Goal: Information Seeking & Learning: Learn about a topic

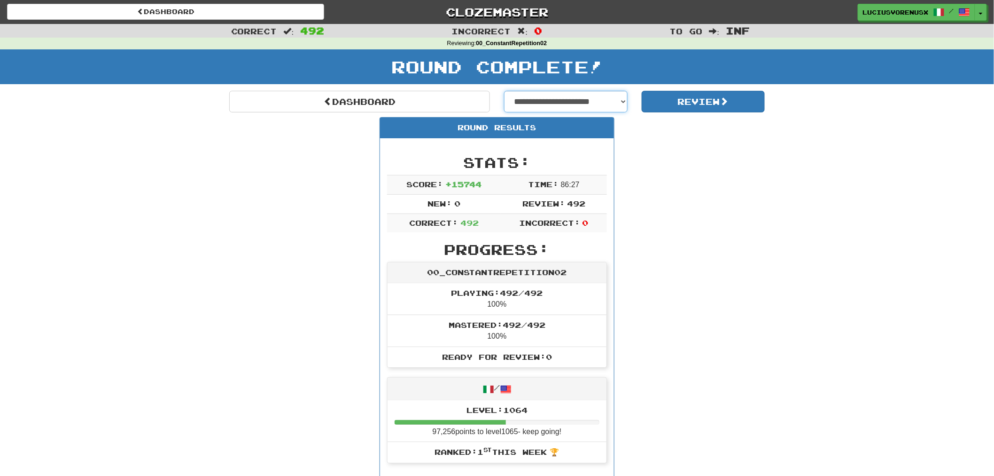
click at [576, 103] on select "**********" at bounding box center [566, 102] width 124 height 22
select select "**********"
click at [504, 91] on select "**********" at bounding box center [566, 102] width 124 height 22
select select "**********"
click at [609, 105] on select "**********" at bounding box center [566, 102] width 124 height 22
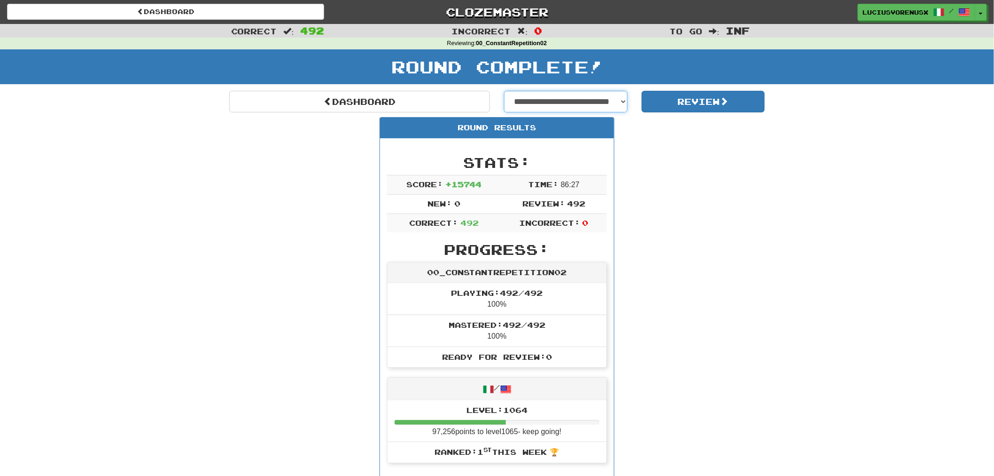
select select "**********"
click at [504, 91] on select "**********" at bounding box center [566, 102] width 124 height 22
select select "**********"
click at [679, 97] on button "Review" at bounding box center [704, 102] width 124 height 22
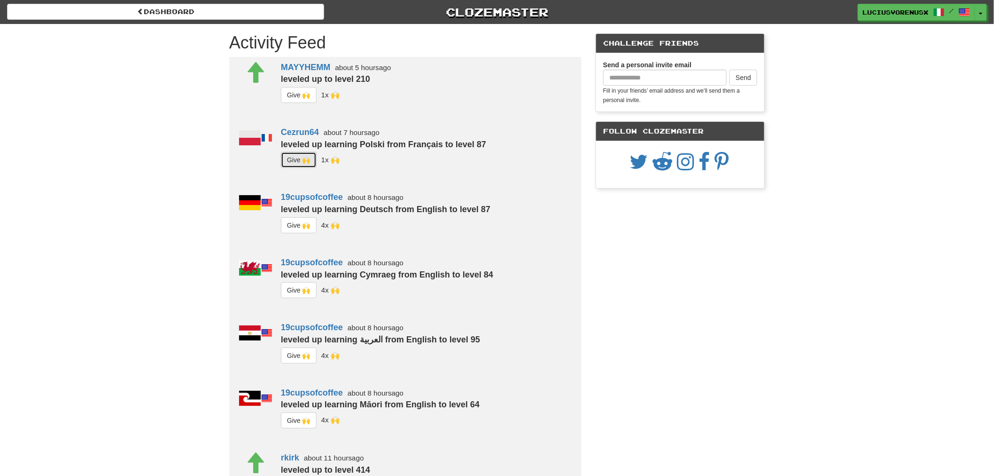
click at [298, 156] on button "G i ve 🙌" at bounding box center [299, 160] width 36 height 16
click at [297, 226] on button "G i ve 🙌" at bounding box center [299, 225] width 36 height 16
click at [295, 286] on button "G i ve 🙌" at bounding box center [299, 290] width 36 height 16
click at [295, 351] on button "G i ve 🙌" at bounding box center [299, 355] width 36 height 16
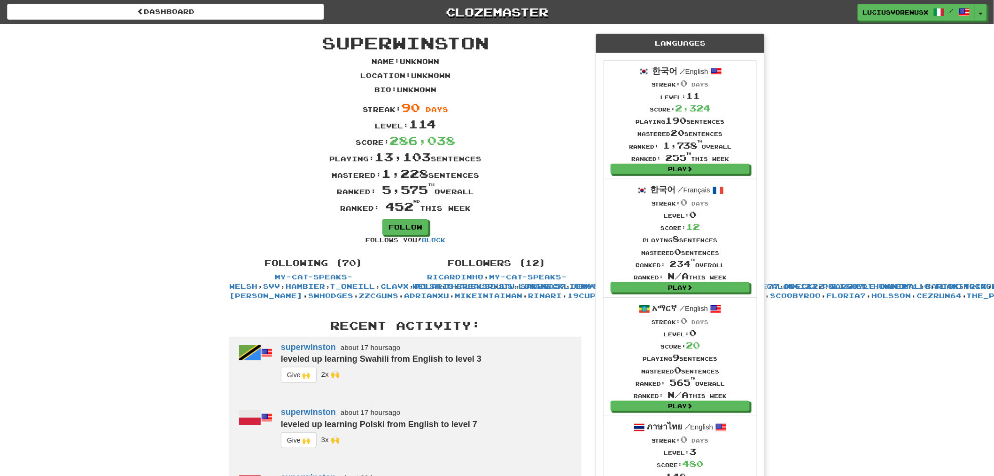
scroll to position [416, 0]
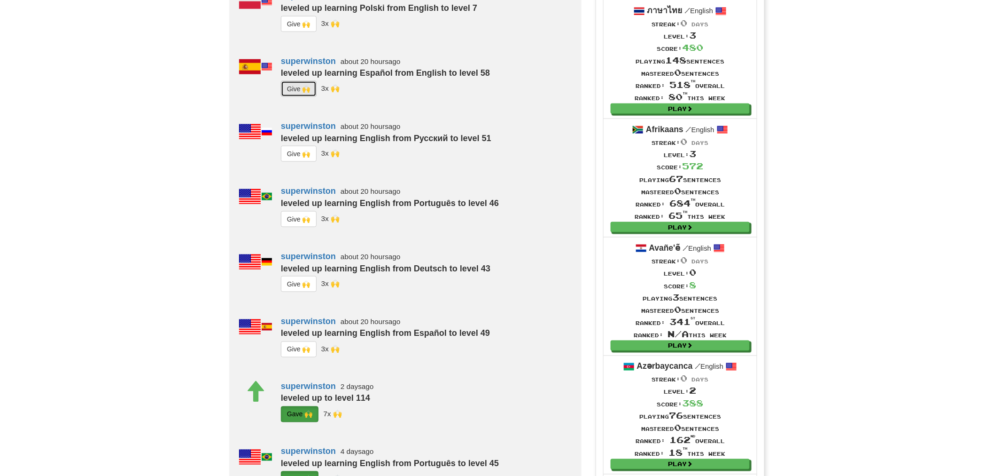
click at [298, 97] on button "G i ve 🙌" at bounding box center [299, 89] width 36 height 16
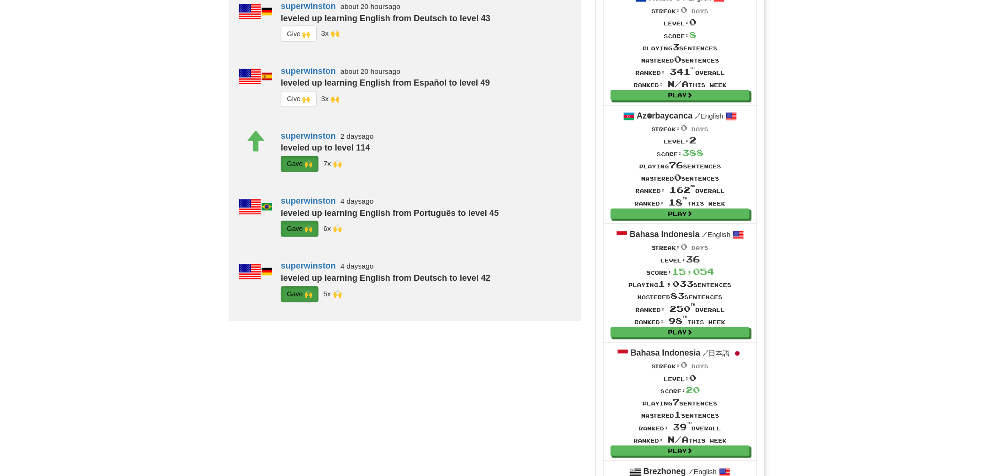
scroll to position [666, 0]
click at [299, 41] on button "G i ve 🙌" at bounding box center [299, 33] width 36 height 16
click at [301, 107] on button "G i ve 🙌" at bounding box center [299, 99] width 36 height 16
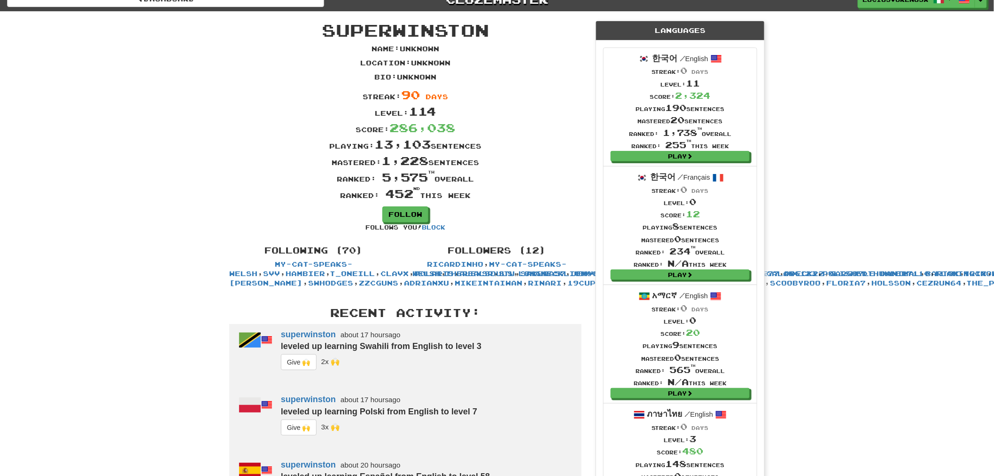
scroll to position [0, 0]
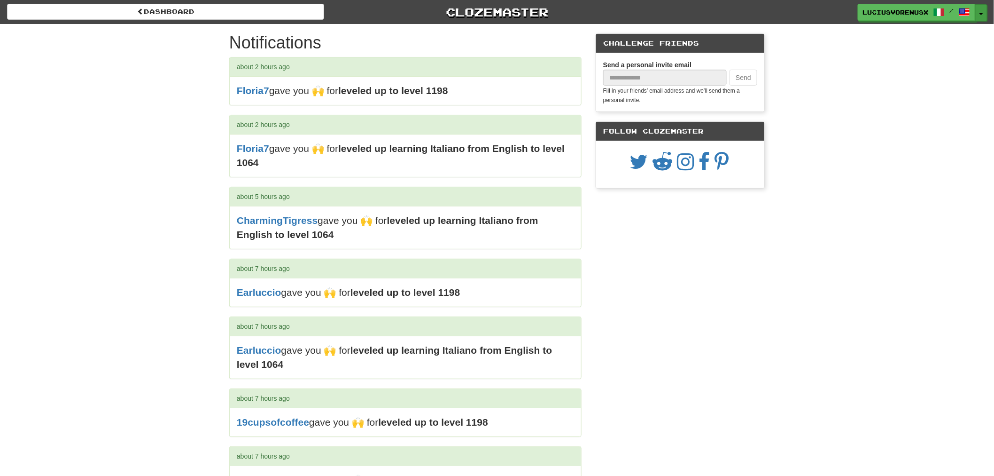
click at [980, 13] on button "Toggle Dropdown" at bounding box center [982, 12] width 12 height 17
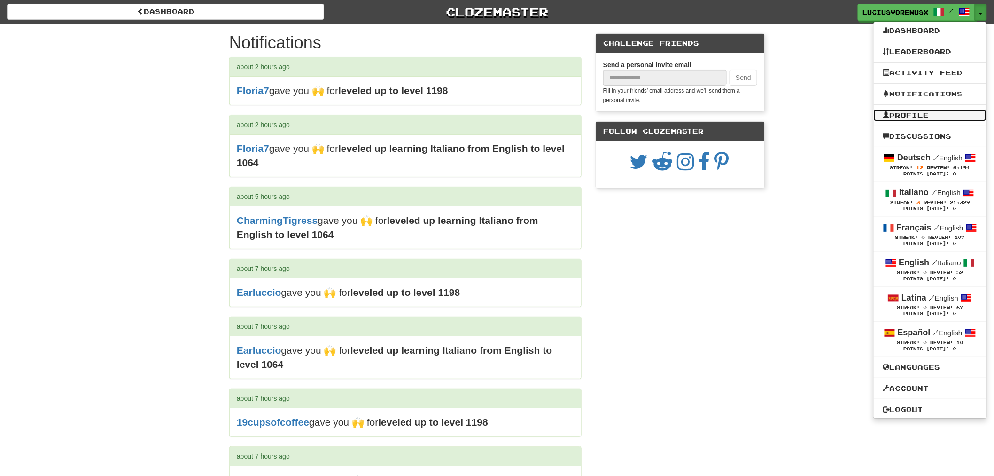
click at [917, 110] on link "Profile" at bounding box center [930, 115] width 113 height 12
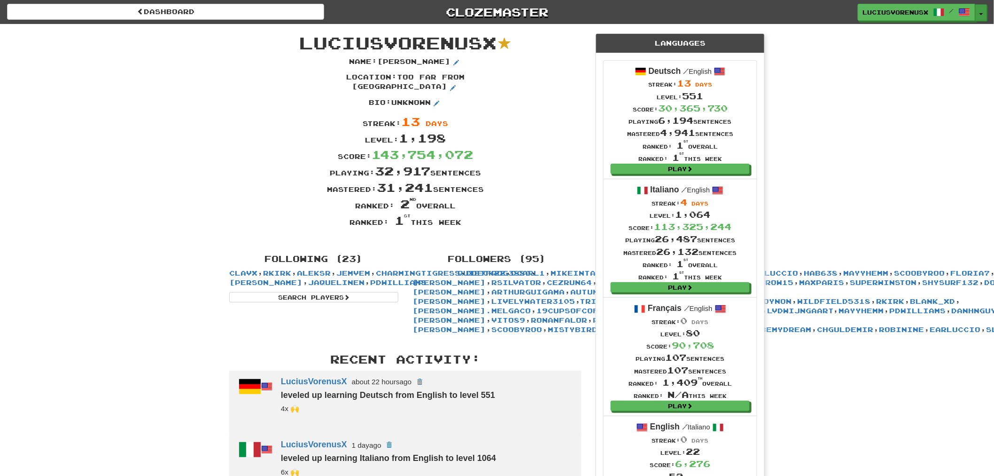
click at [984, 10] on button "Toggle Dropdown" at bounding box center [982, 12] width 12 height 17
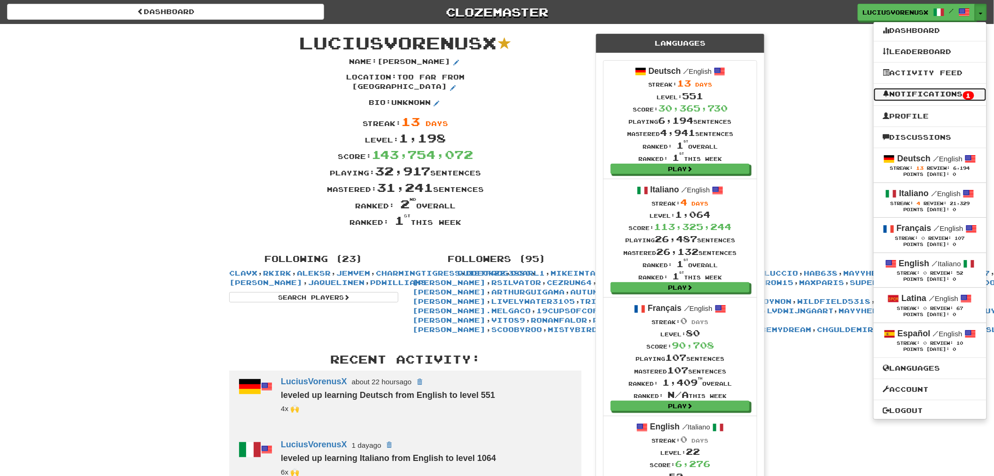
click at [934, 96] on link "Notifications 1" at bounding box center [930, 94] width 113 height 13
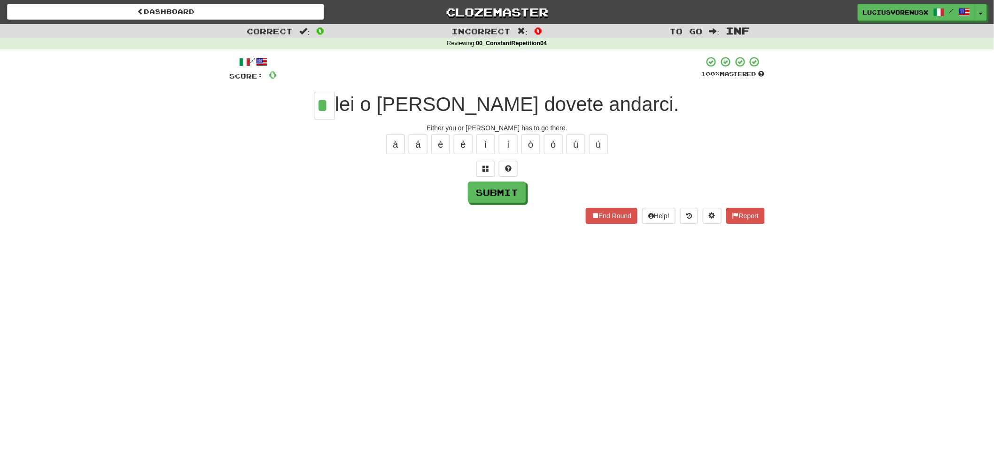
type input "*"
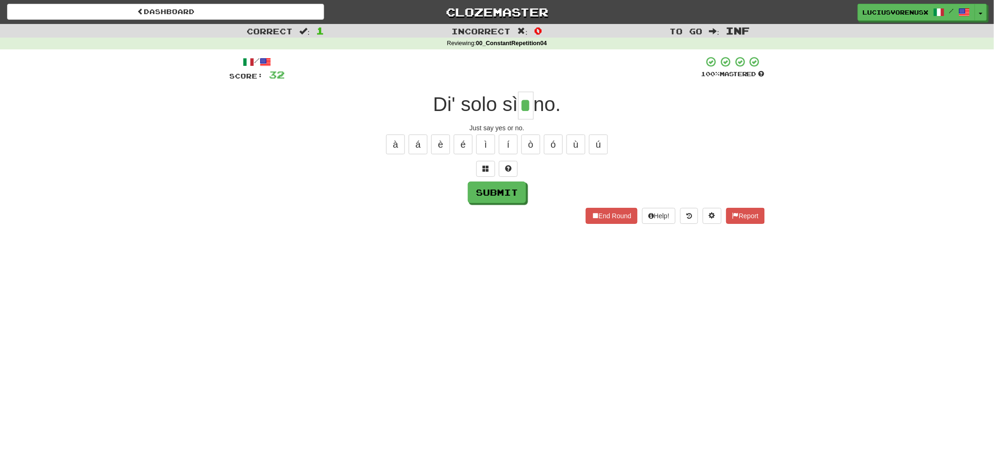
type input "*"
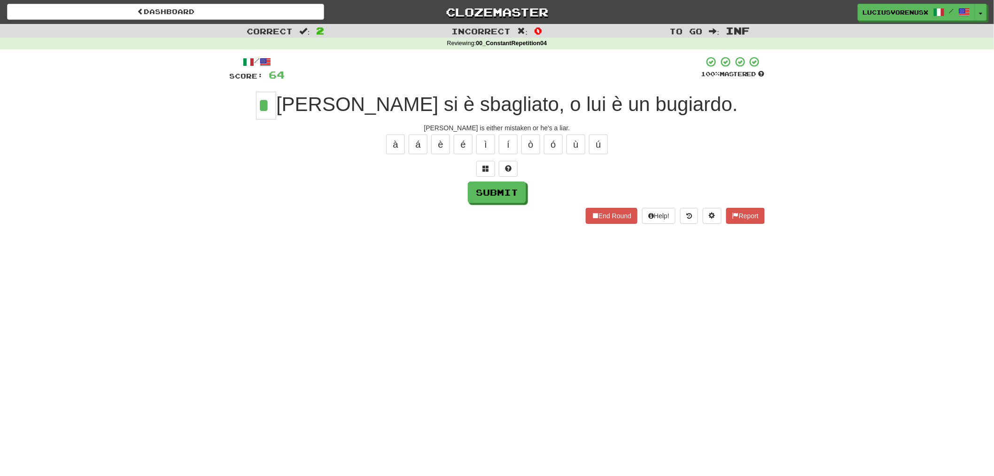
type input "*"
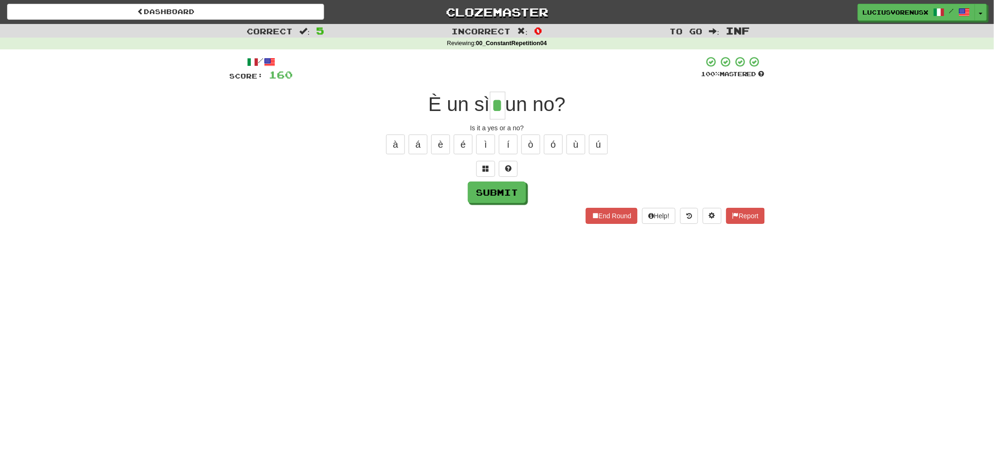
type input "*"
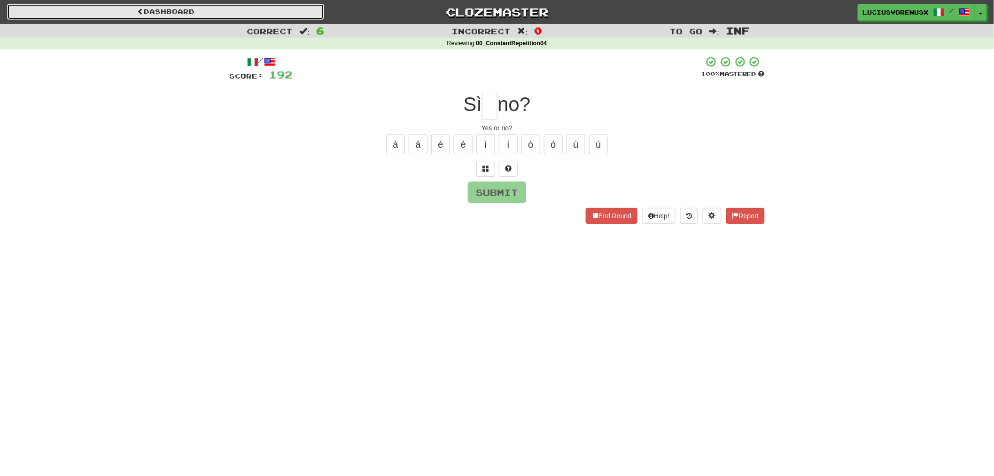
click at [227, 15] on link "Dashboard" at bounding box center [165, 12] width 317 height 16
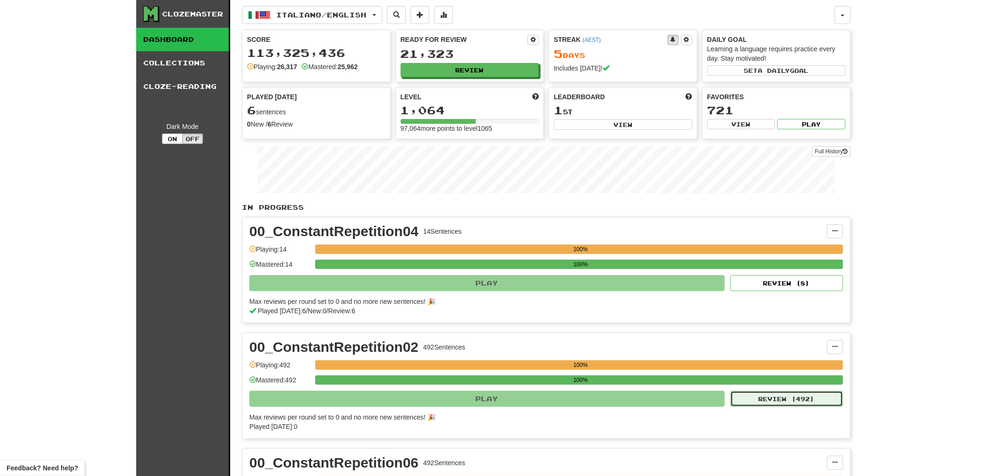
click at [791, 398] on button "Review ( 492 )" at bounding box center [787, 398] width 113 height 16
select select "********"
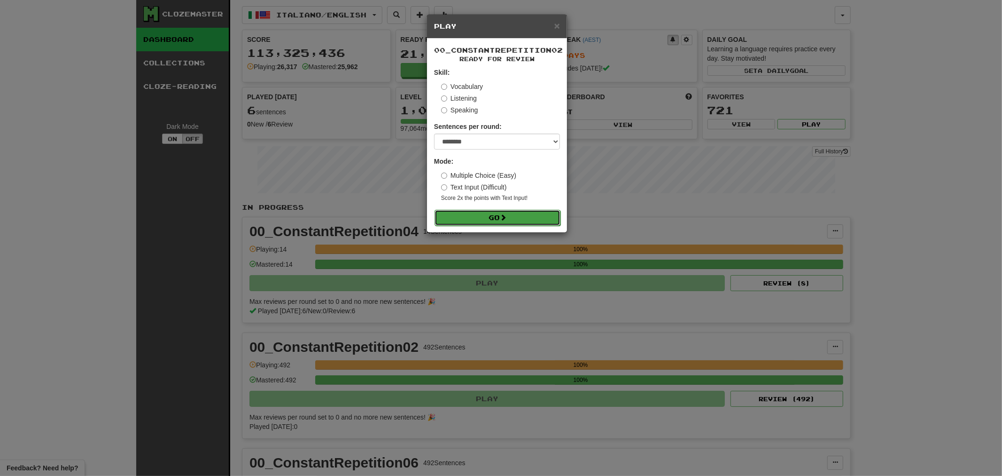
click at [509, 222] on button "Go" at bounding box center [498, 218] width 126 height 16
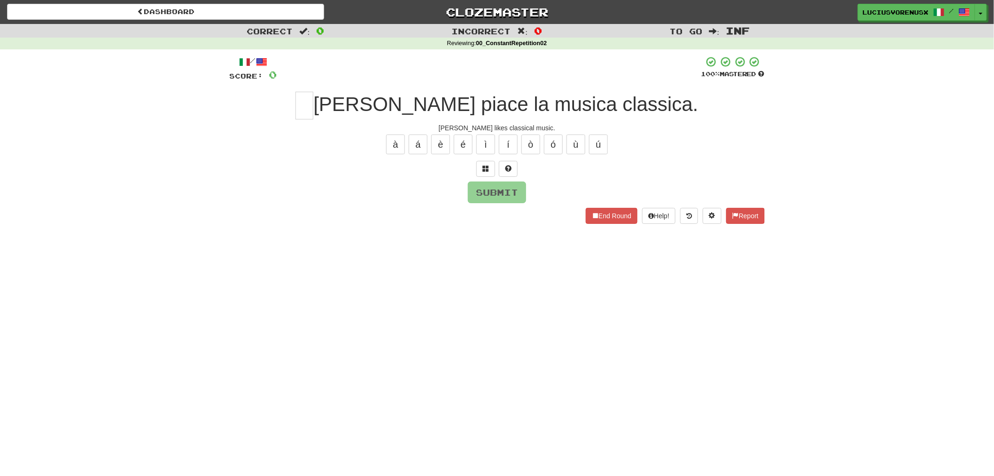
click at [58, 252] on div "Dashboard Clozemaster [PERSON_NAME] / Toggle Dropdown Dashboard Leaderboard Act…" at bounding box center [497, 238] width 994 height 476
click at [313, 101] on input "text" at bounding box center [305, 106] width 18 height 28
type input "*"
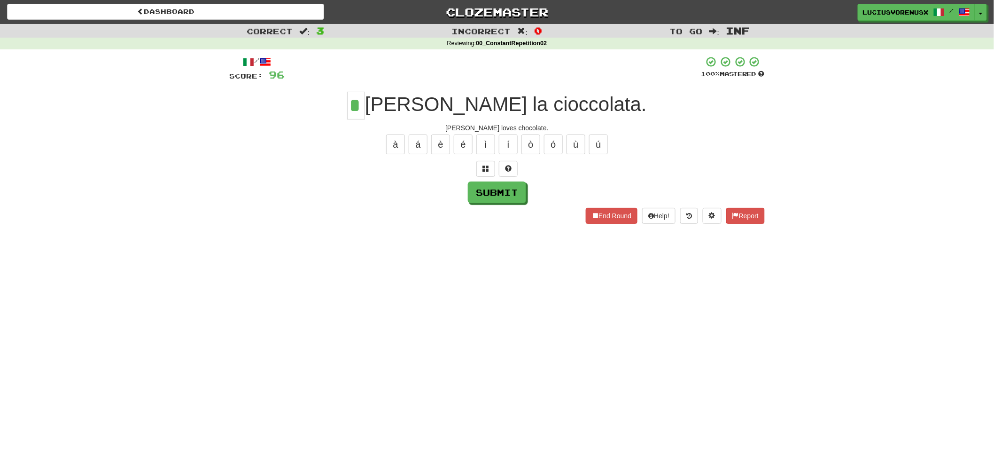
type input "*"
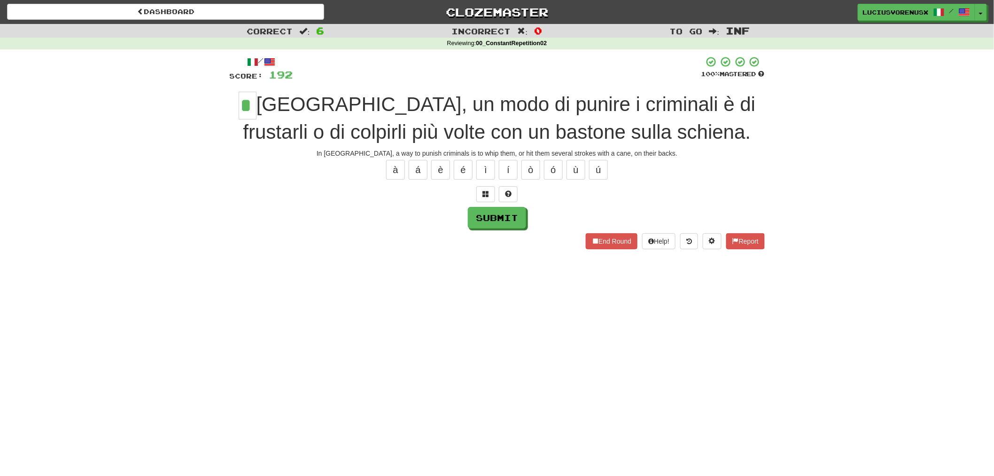
type input "*"
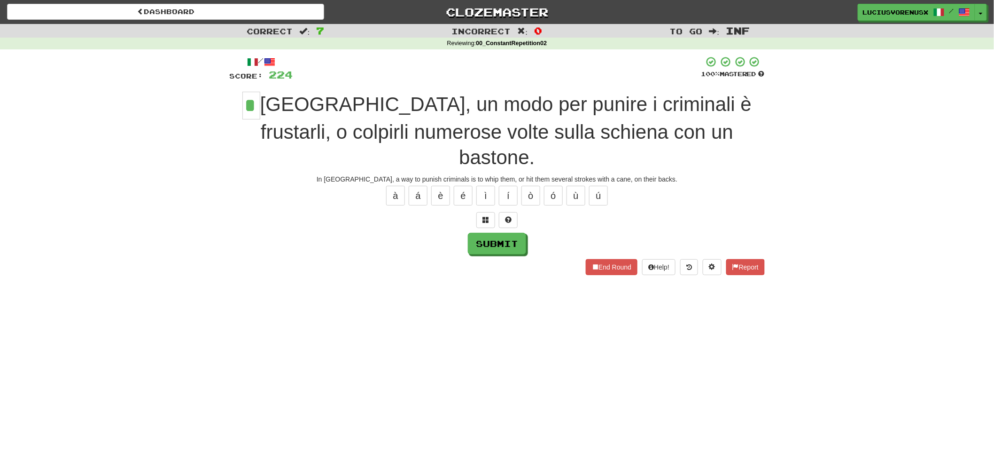
type input "*"
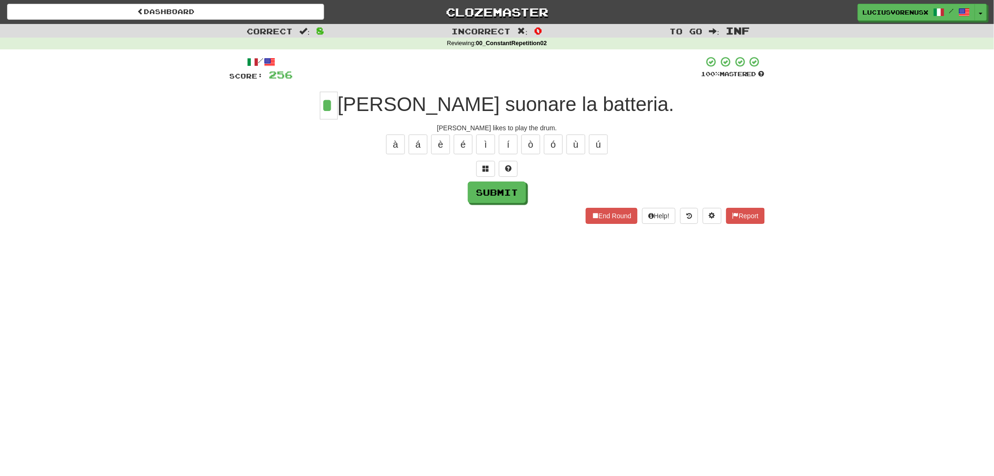
type input "*"
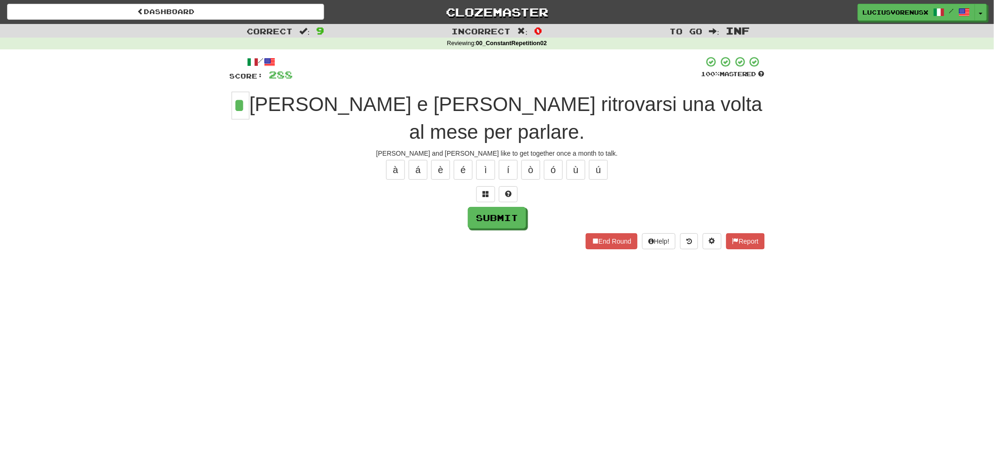
type input "*"
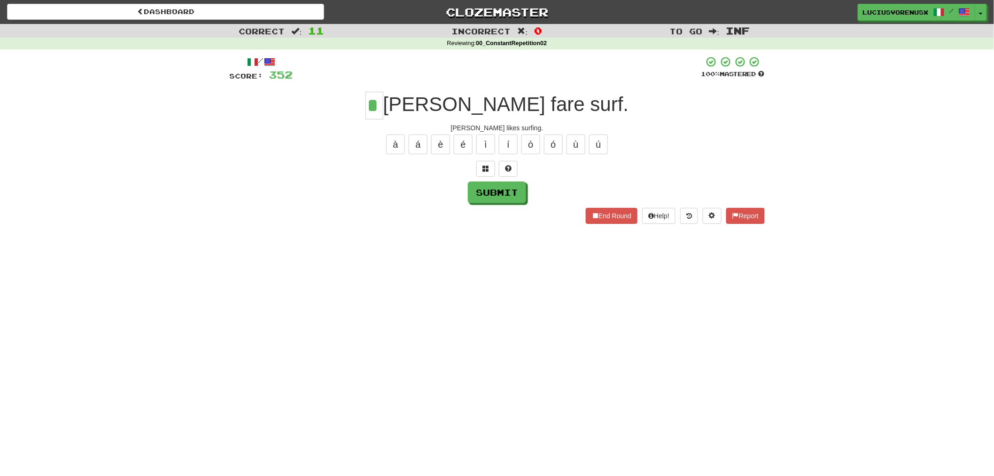
type input "*"
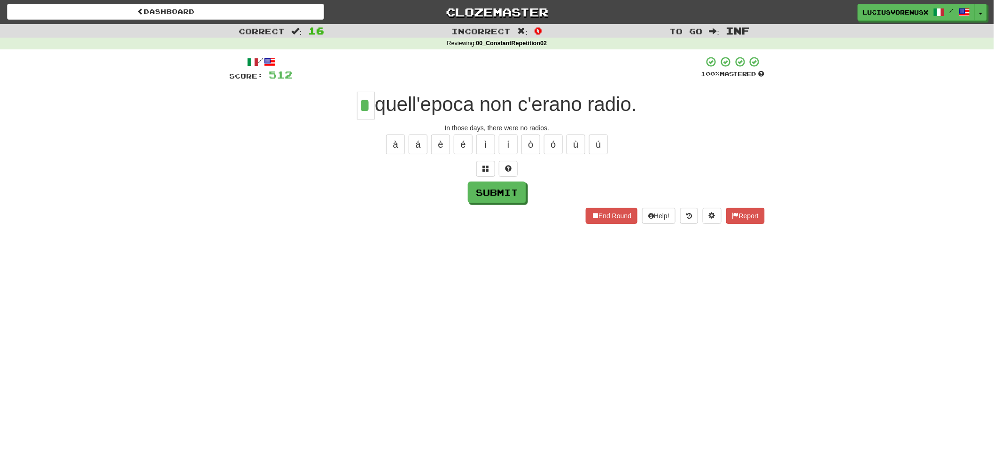
type input "*"
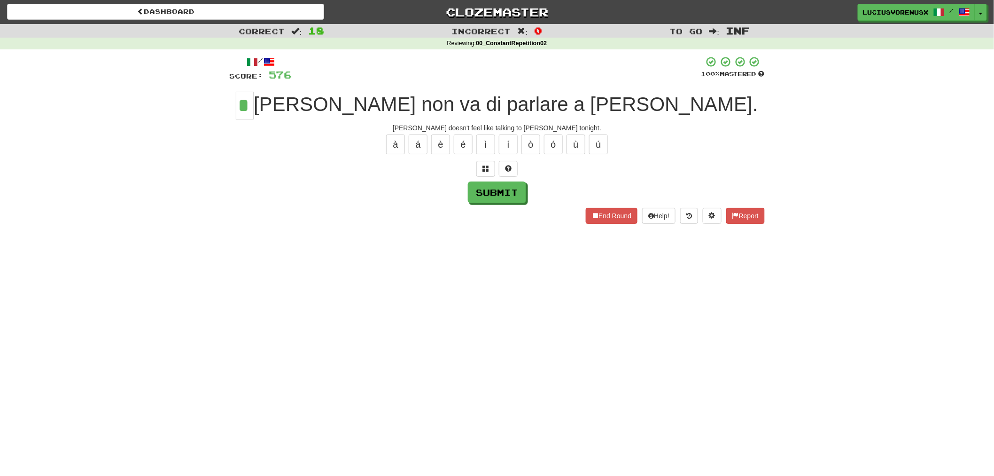
type input "*"
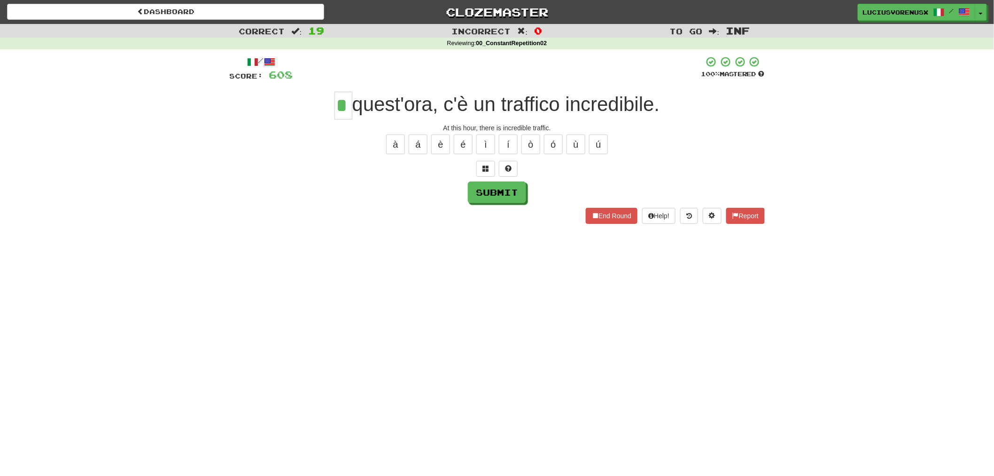
type input "*"
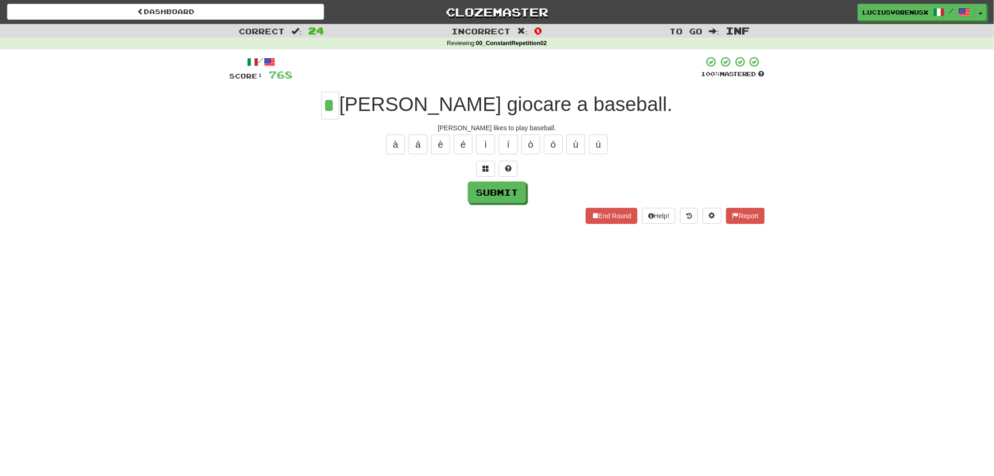
type input "*"
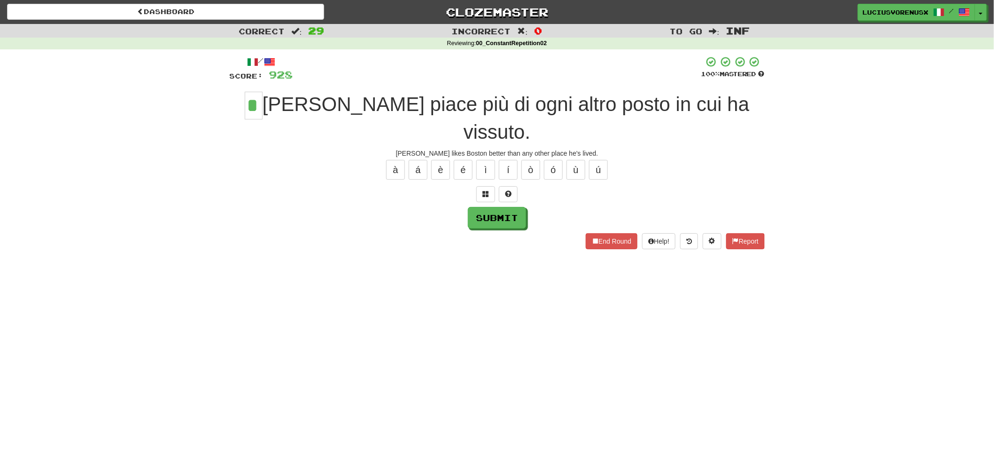
type input "*"
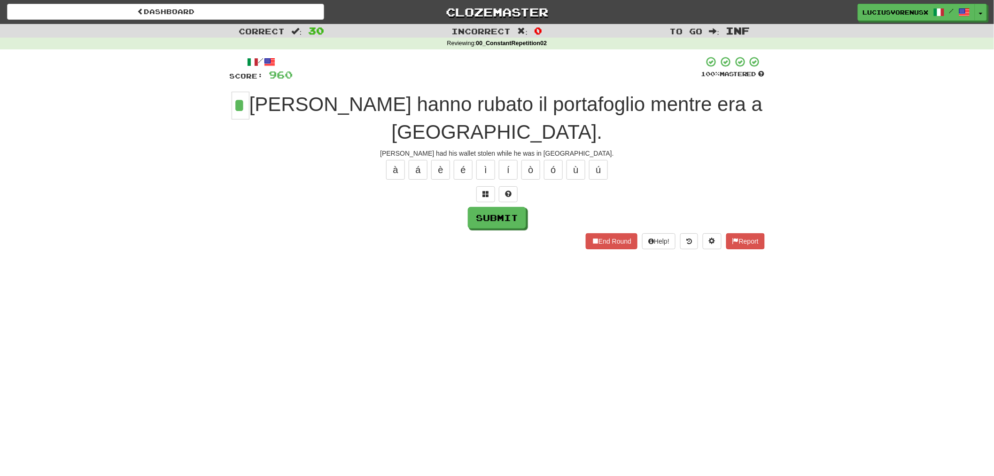
type input "*"
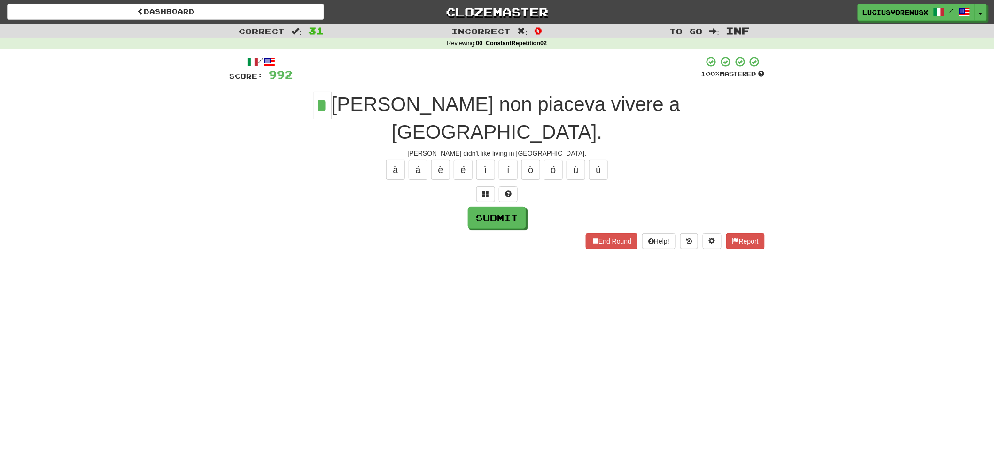
type input "*"
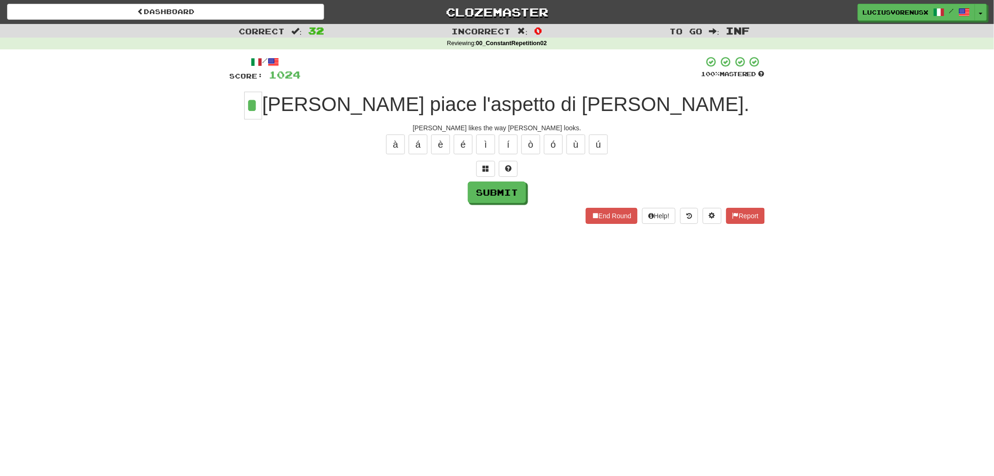
type input "*"
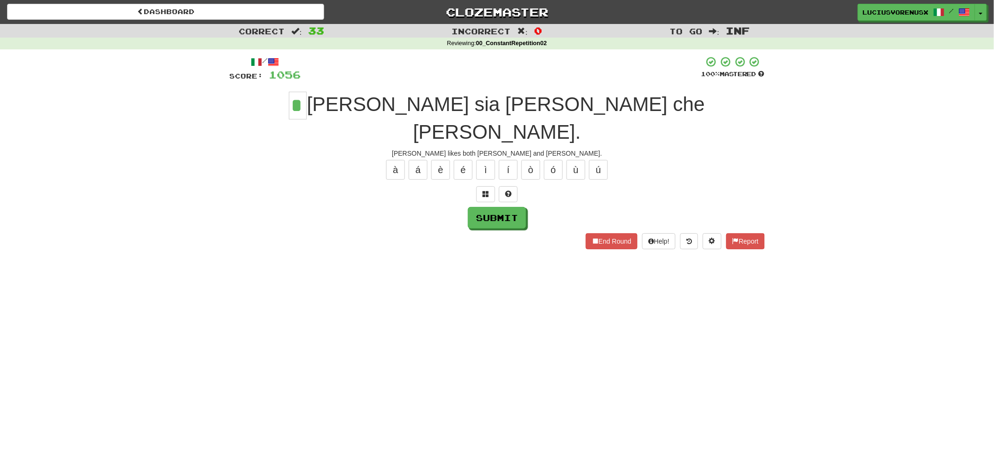
type input "*"
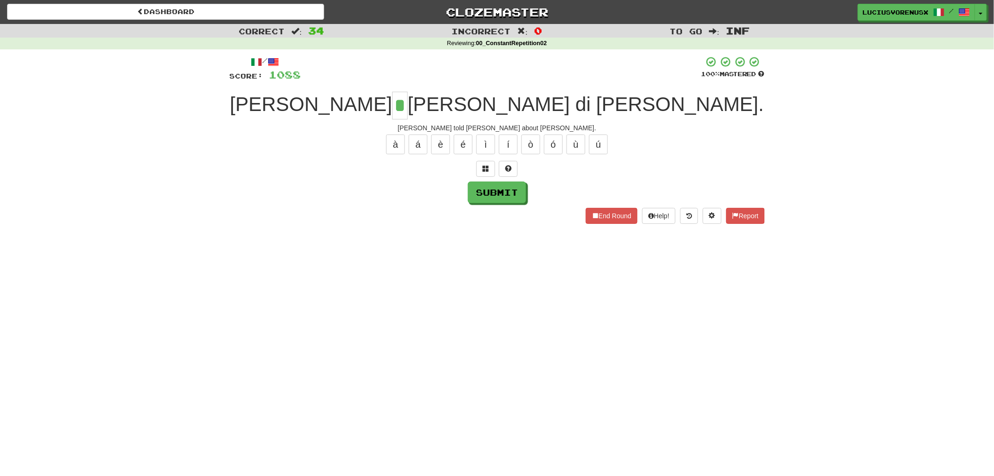
type input "*"
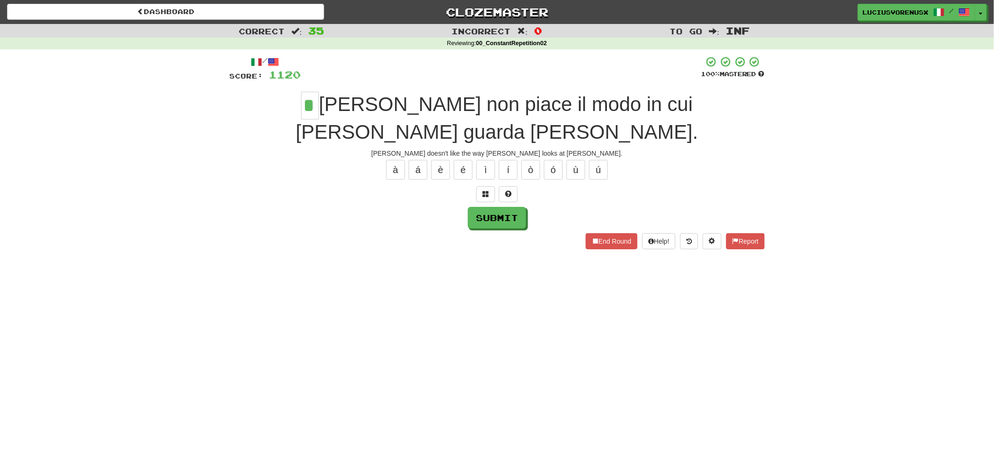
type input "*"
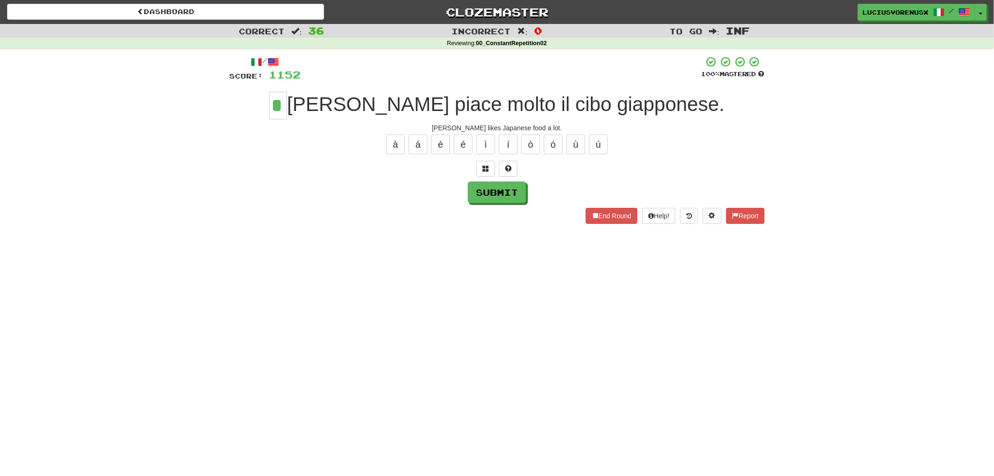
type input "*"
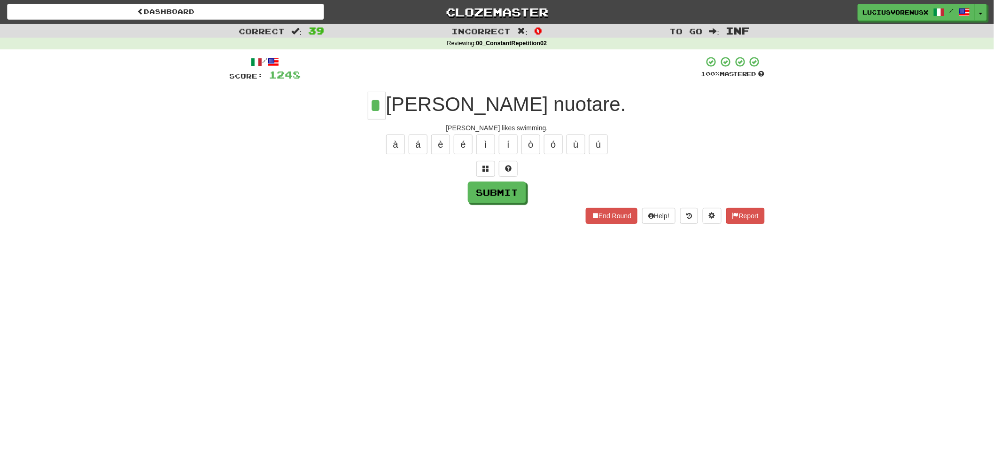
type input "*"
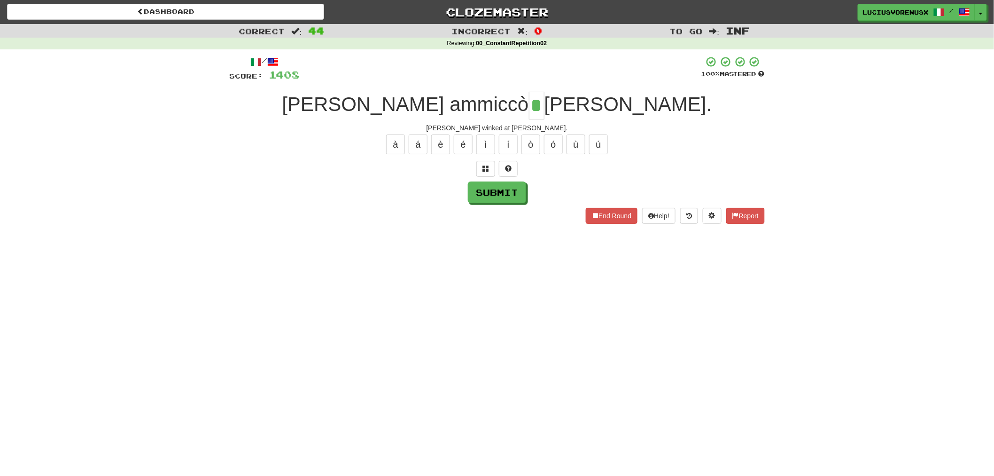
type input "*"
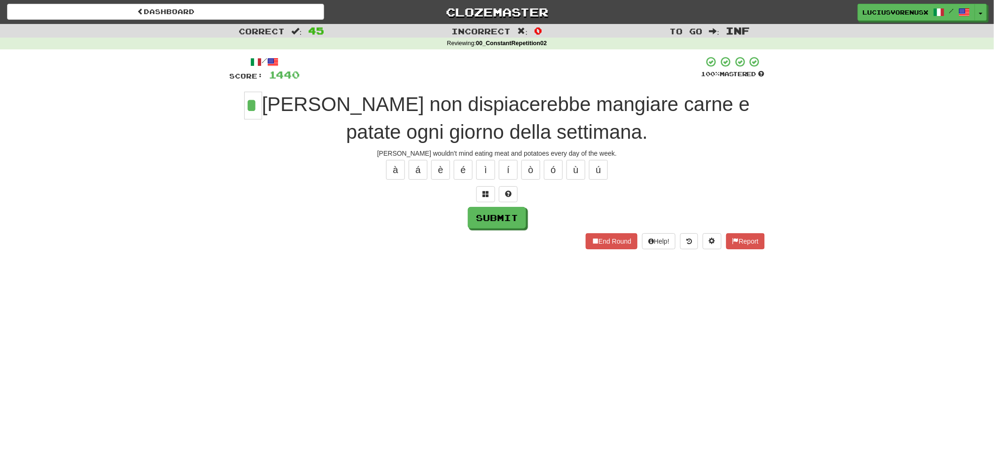
type input "*"
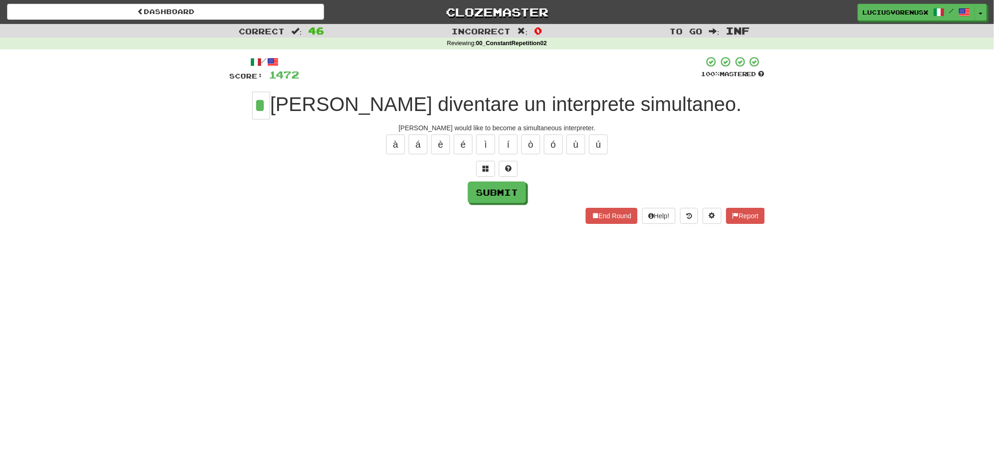
type input "*"
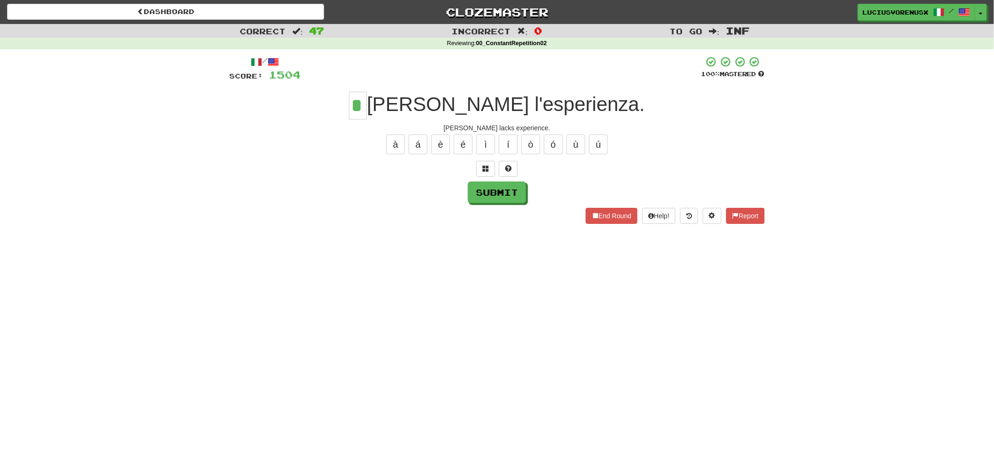
type input "*"
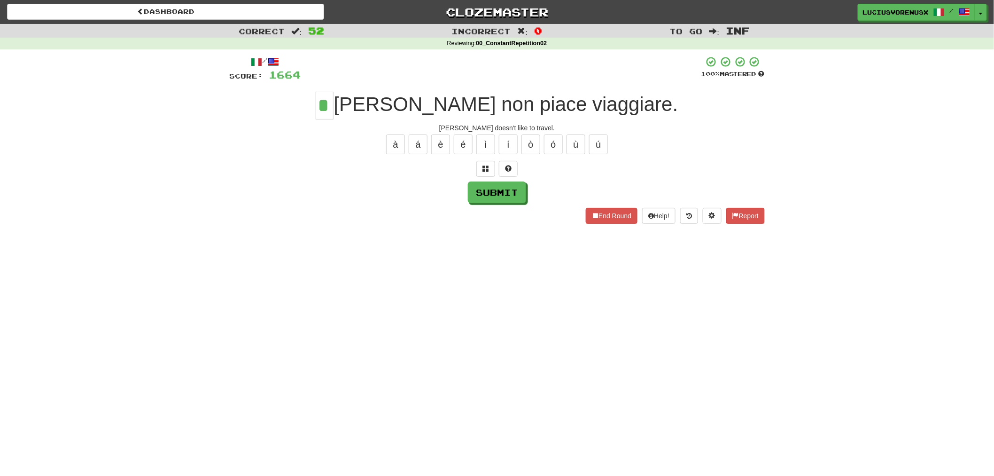
type input "*"
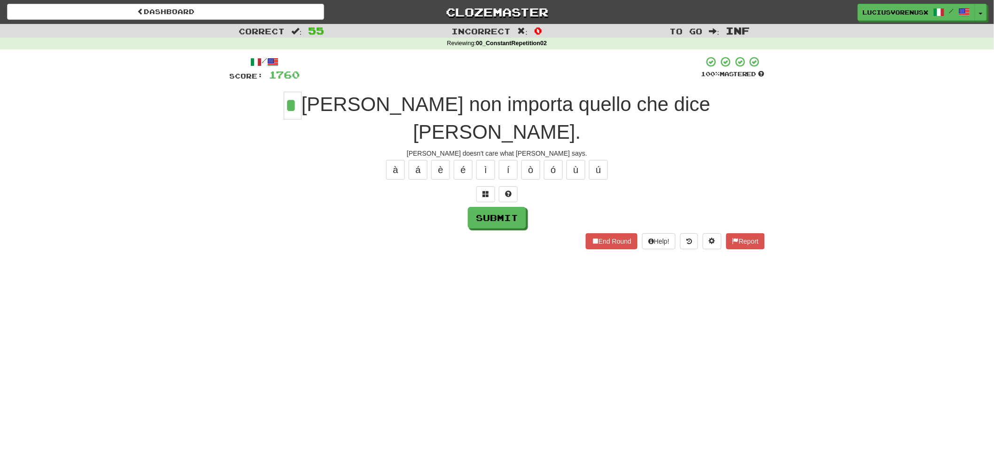
type input "*"
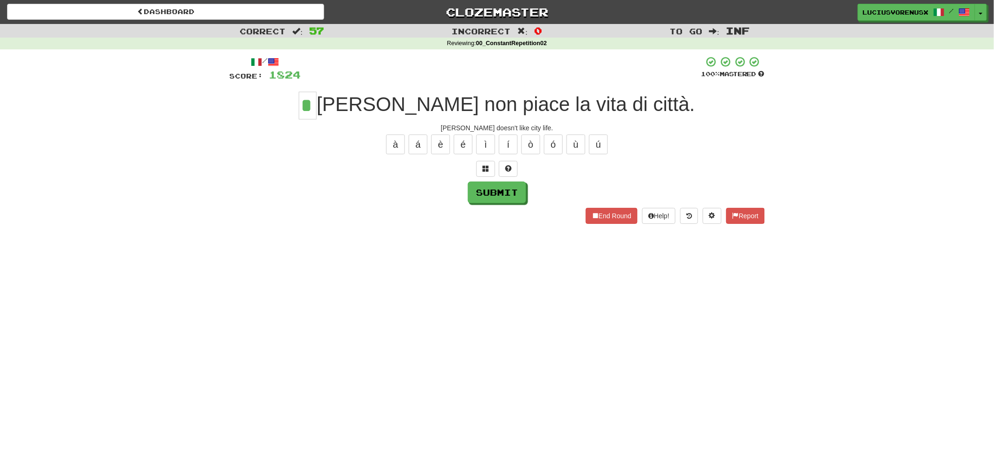
type input "*"
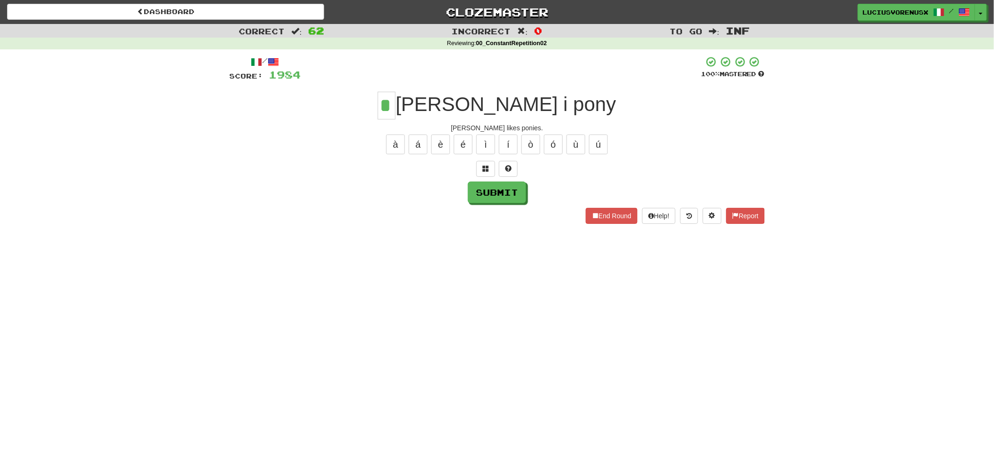
type input "*"
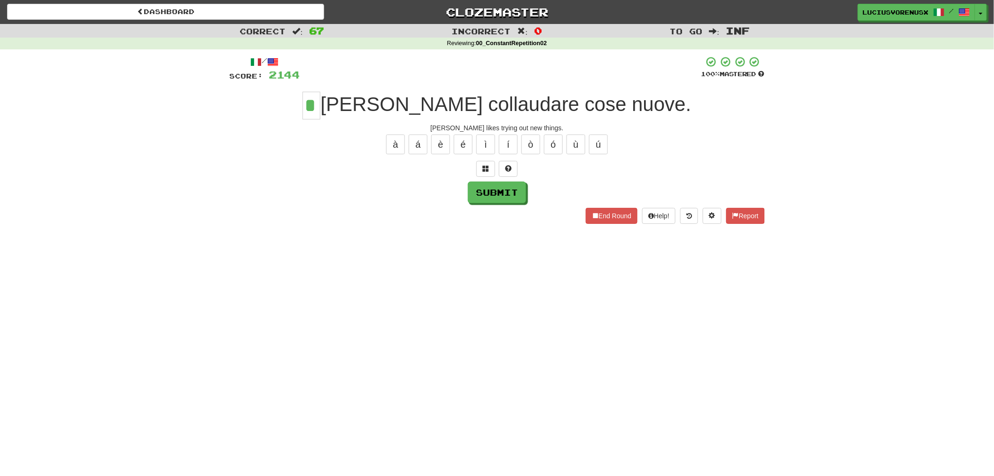
type input "*"
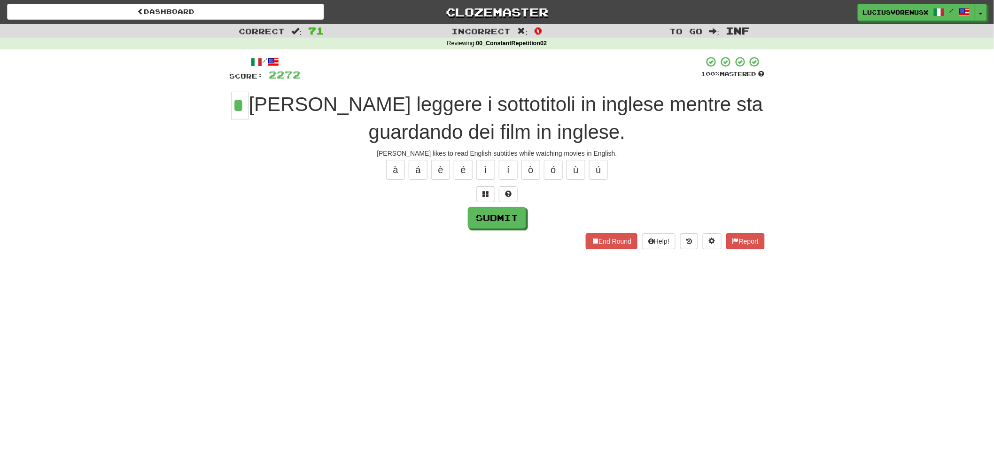
type input "*"
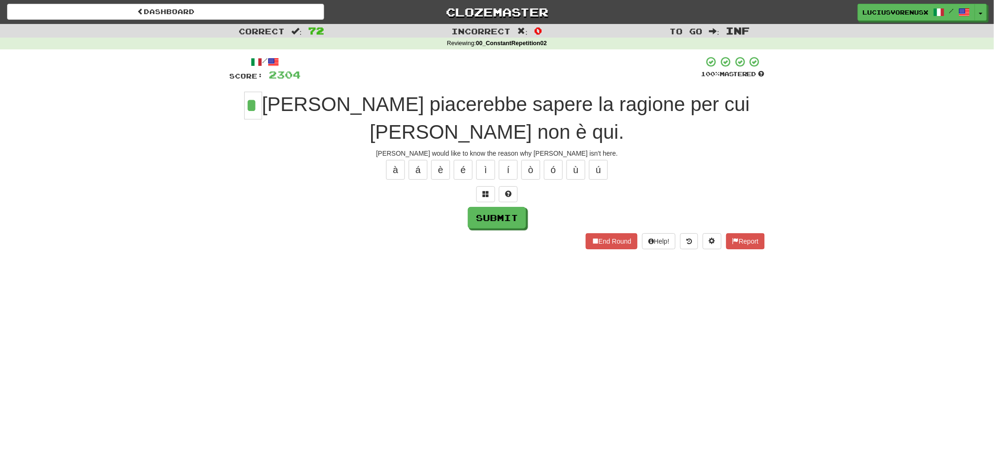
type input "*"
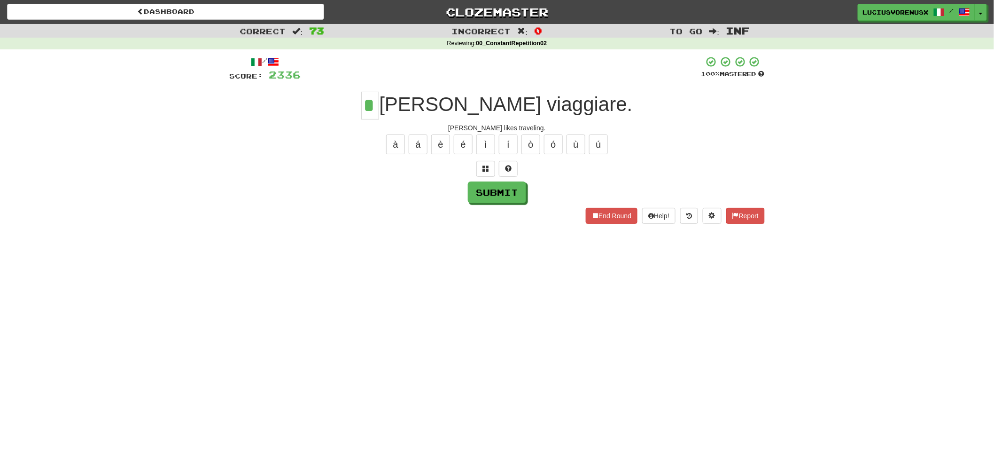
type input "*"
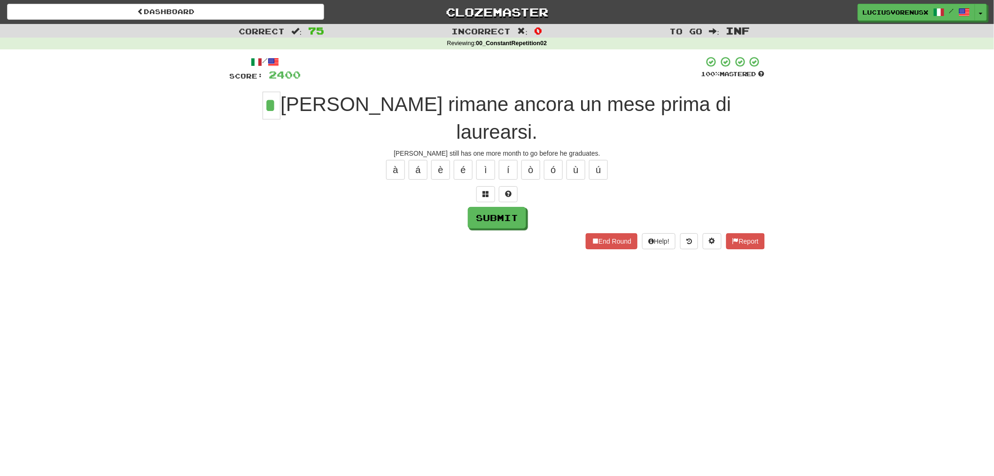
type input "*"
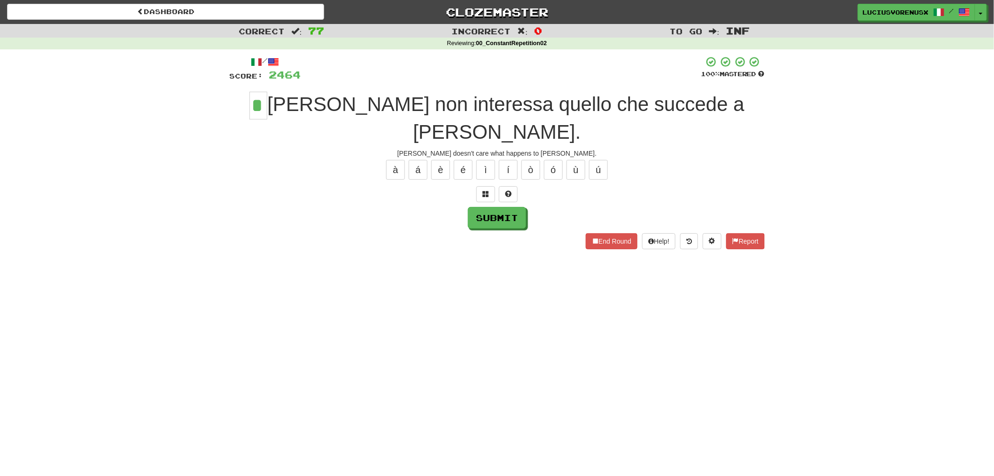
type input "*"
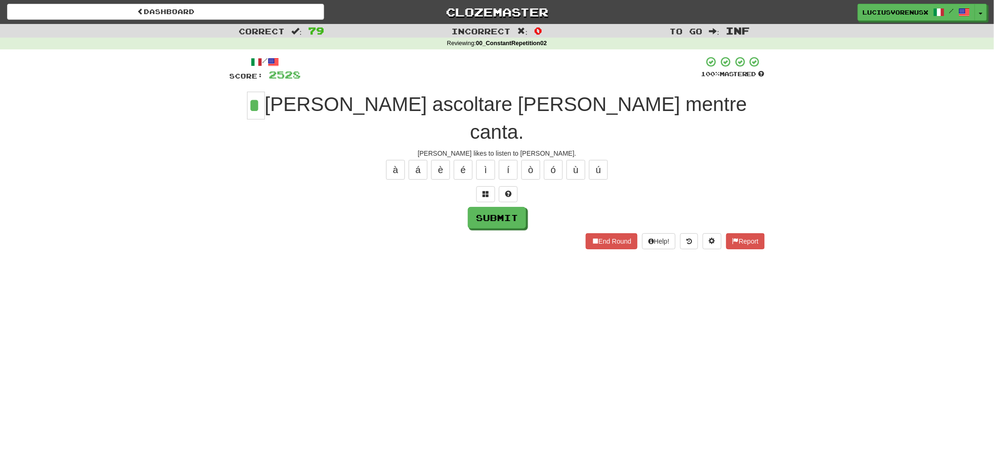
type input "*"
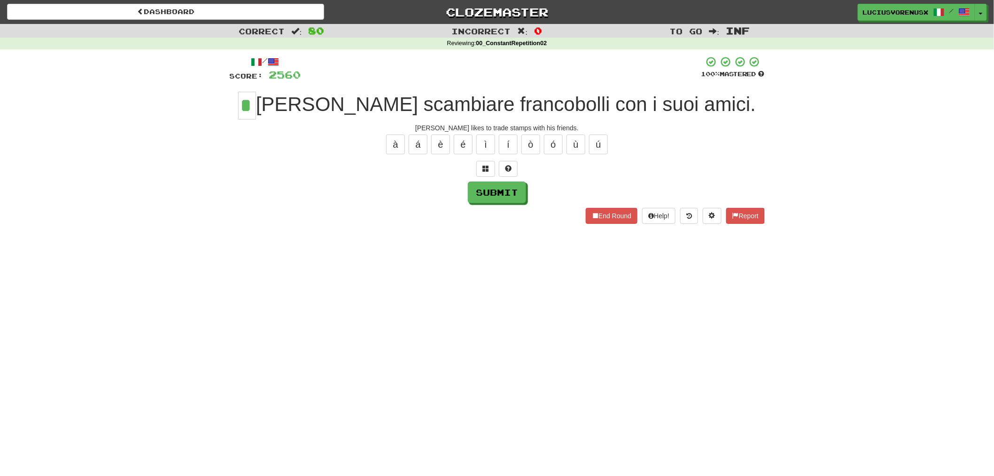
type input "*"
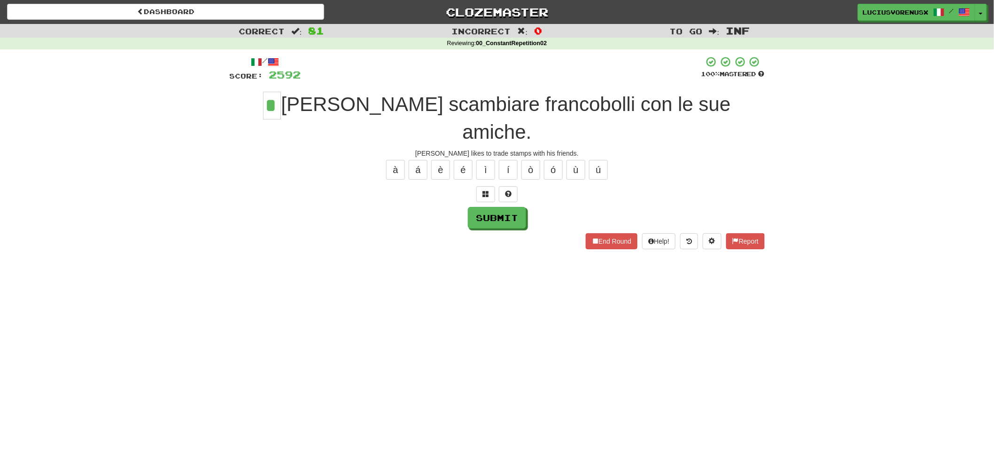
type input "*"
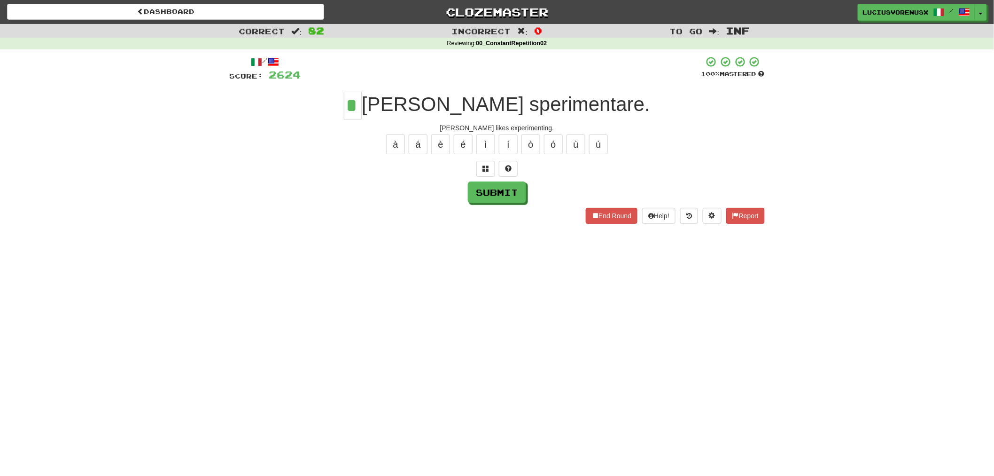
type input "*"
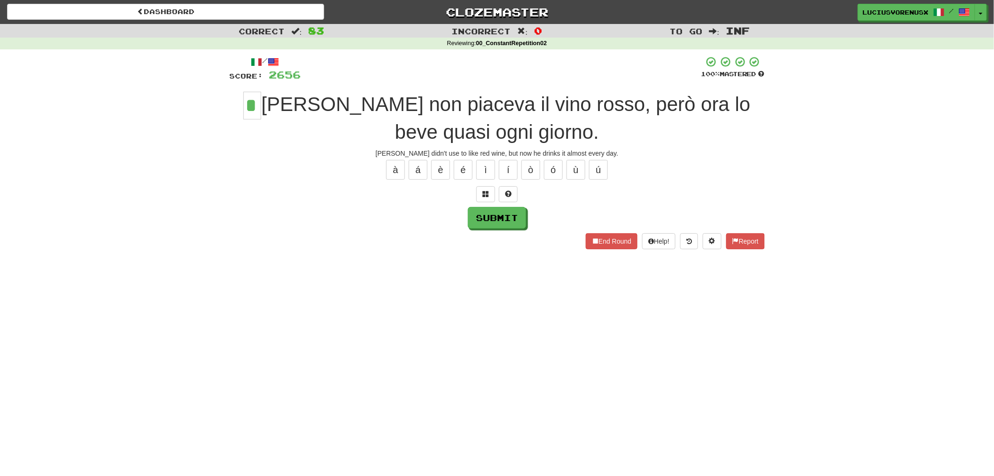
type input "*"
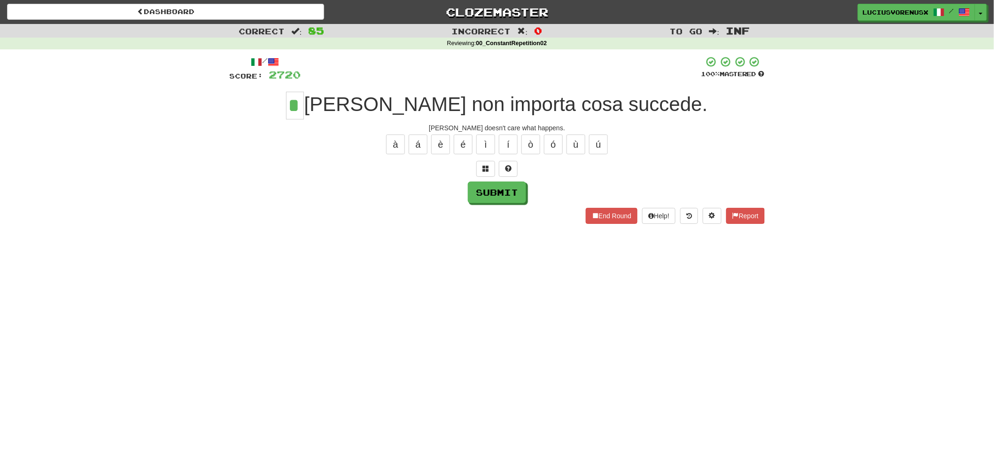
type input "*"
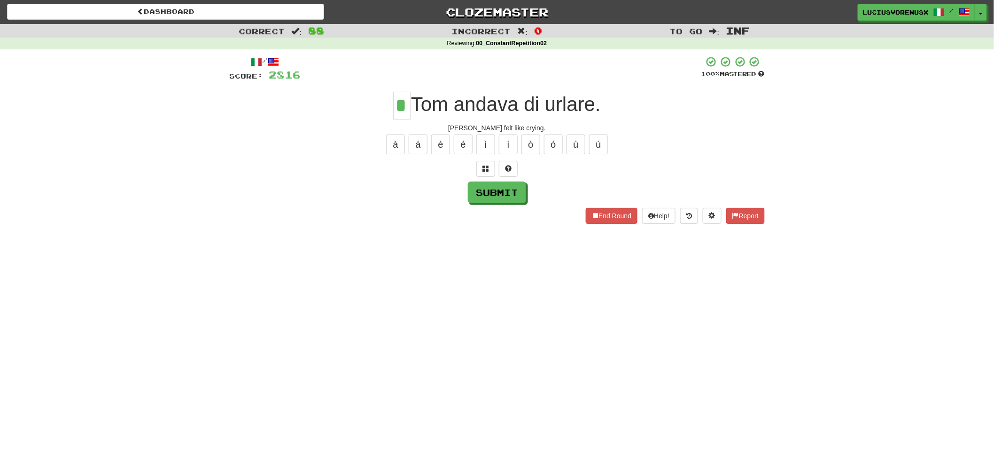
type input "*"
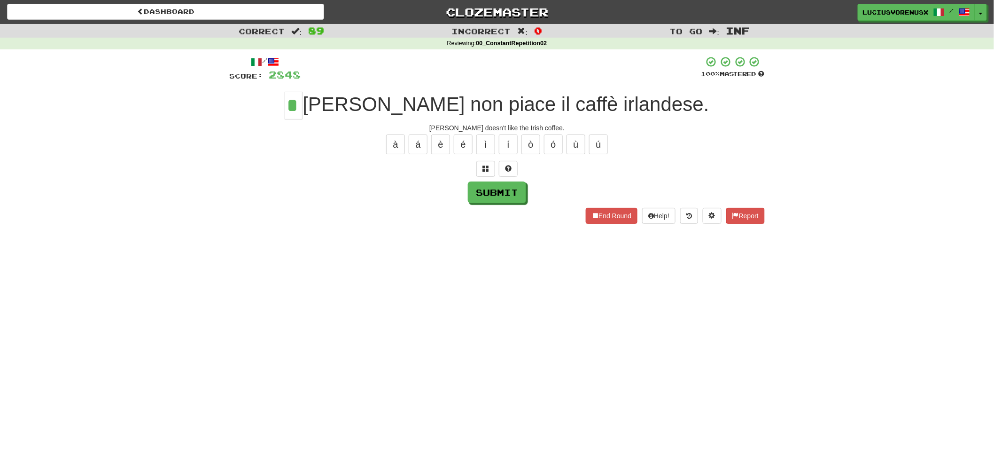
type input "*"
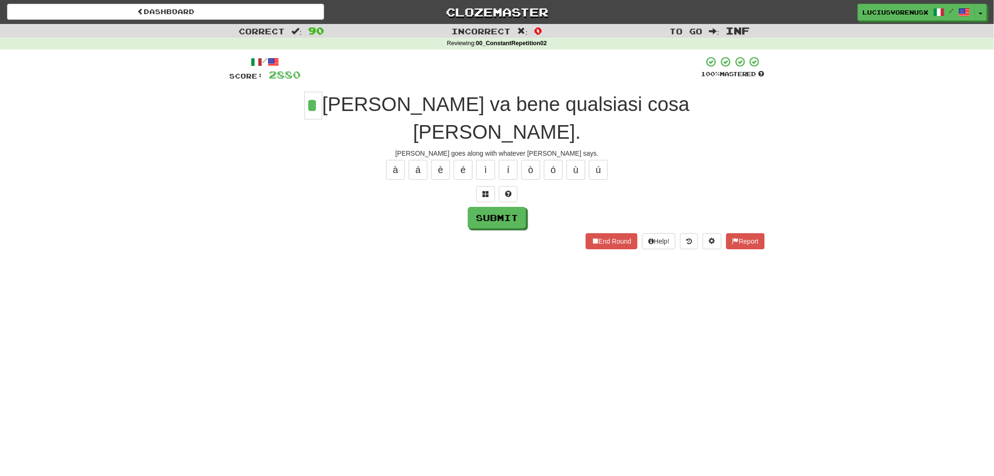
type input "*"
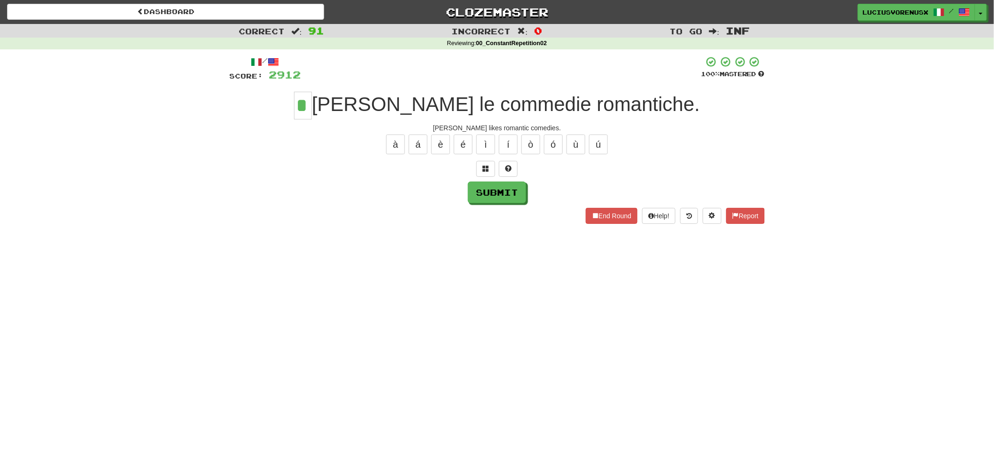
type input "*"
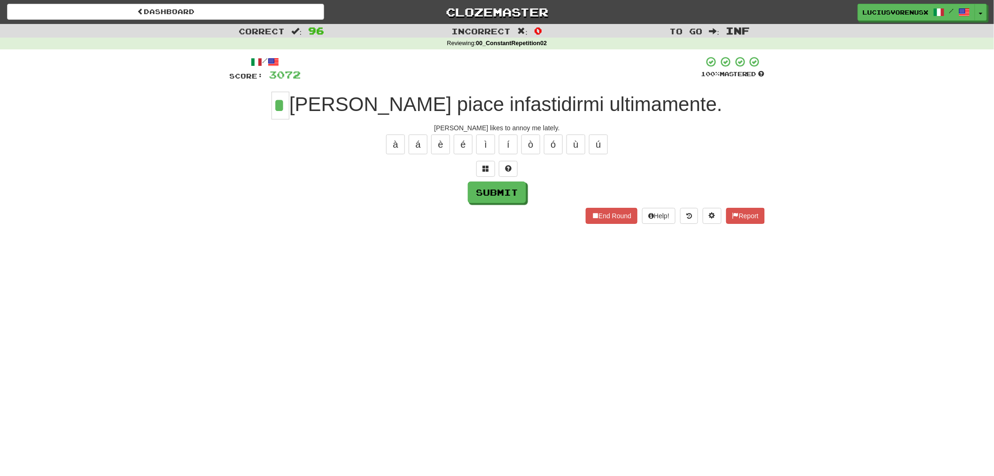
type input "*"
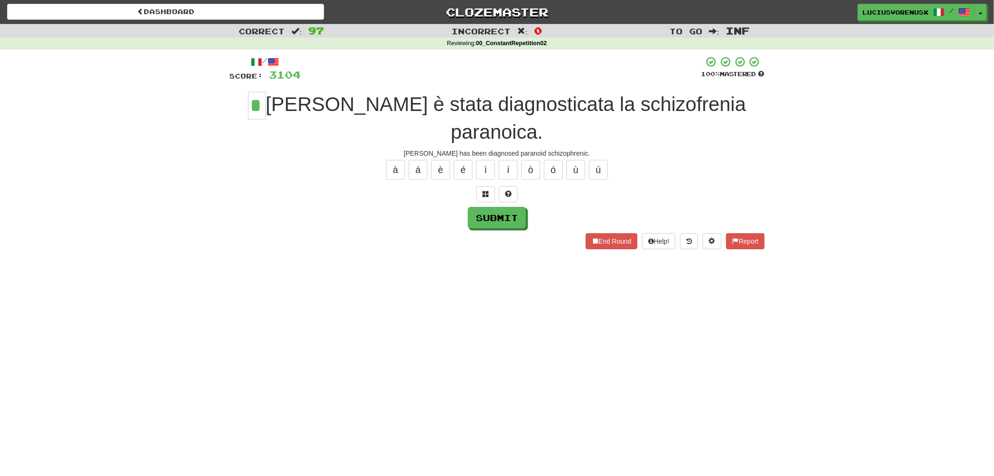
type input "*"
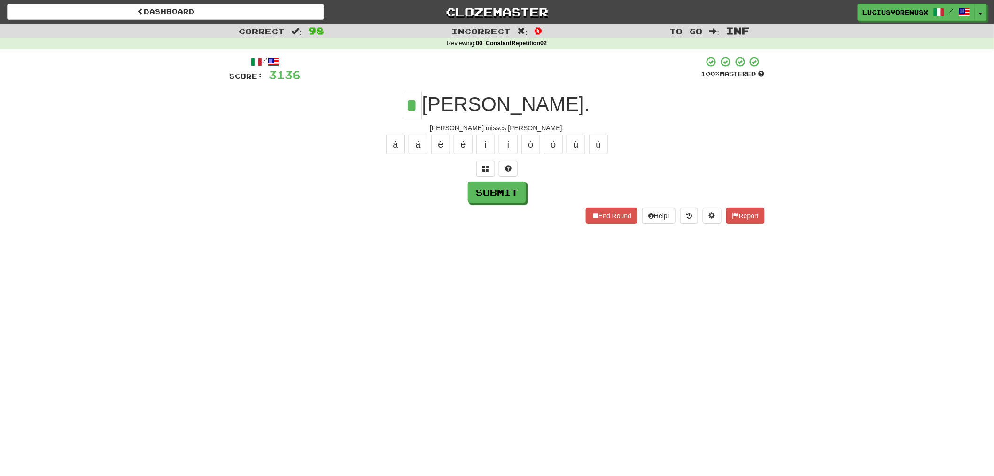
type input "*"
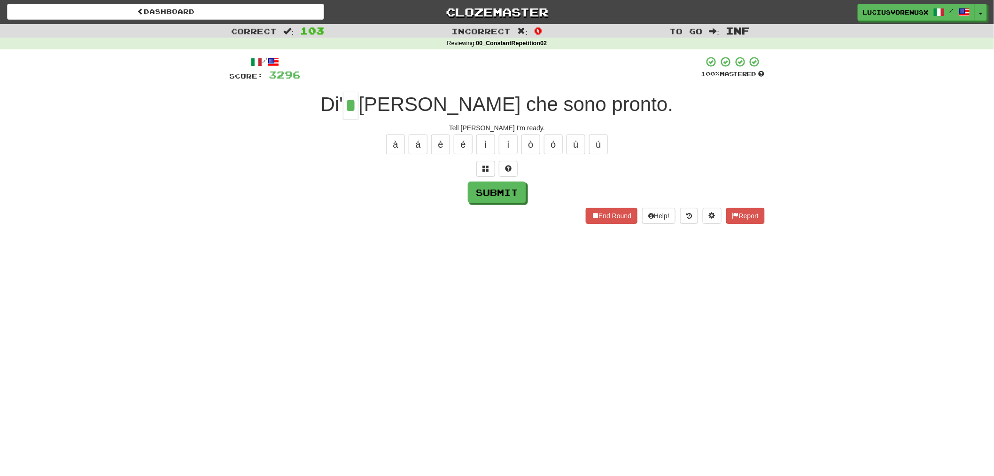
type input "*"
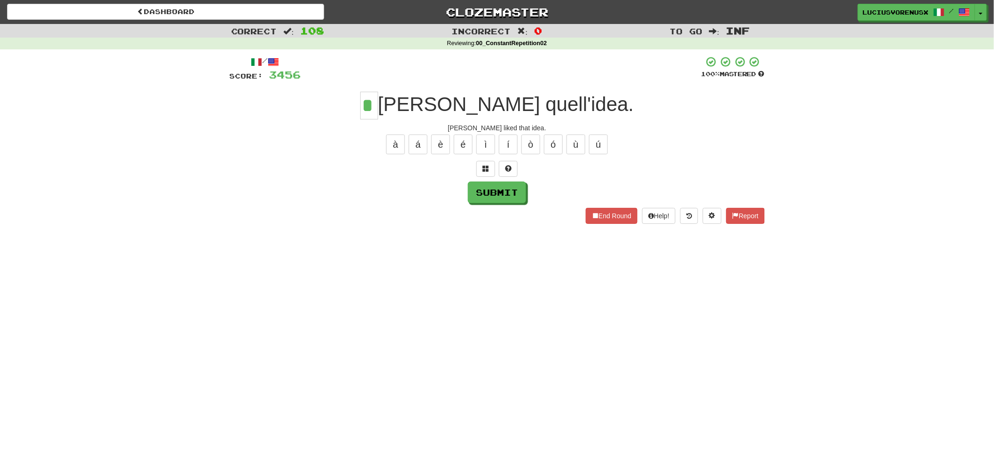
type input "*"
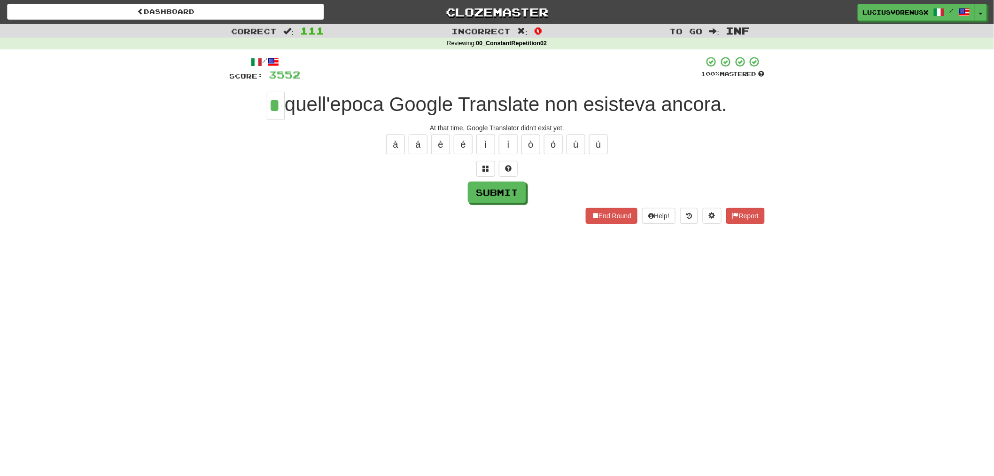
type input "*"
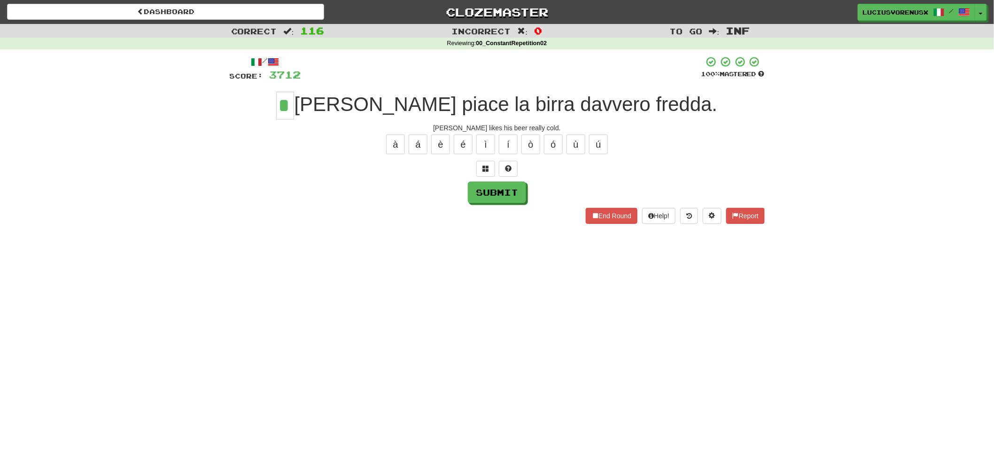
type input "*"
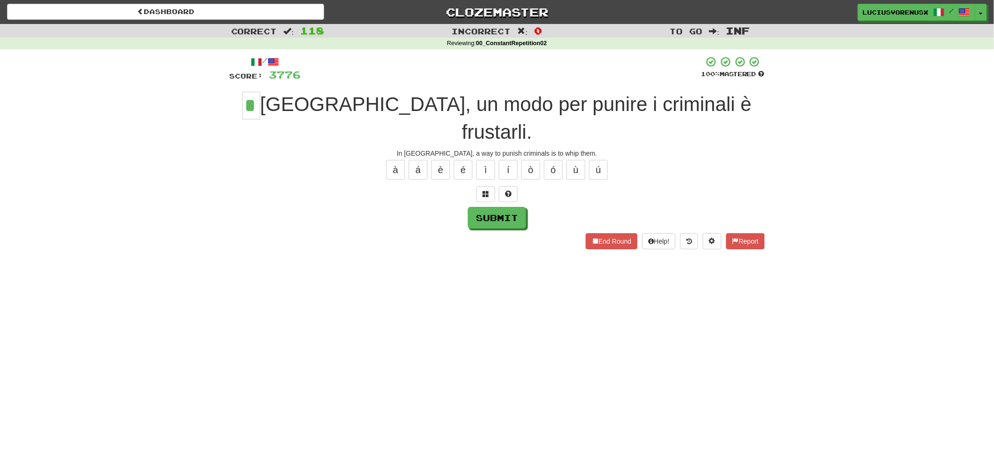
type input "*"
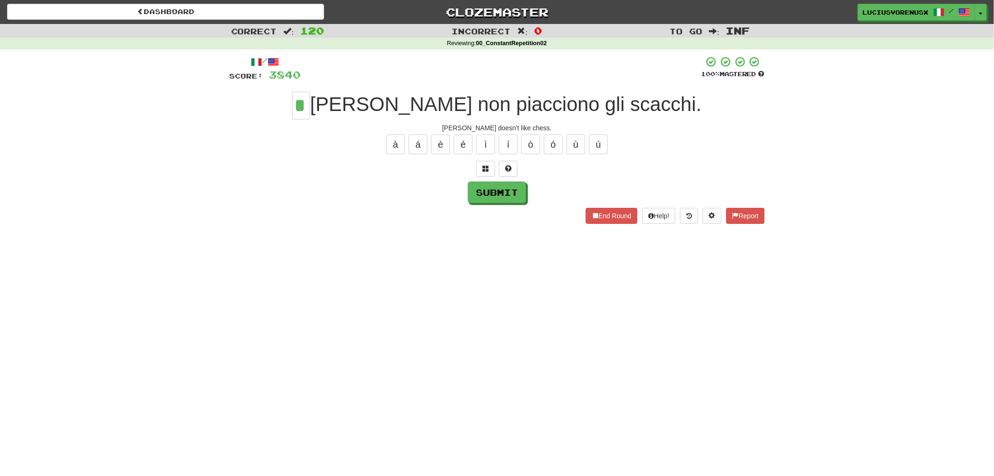
type input "*"
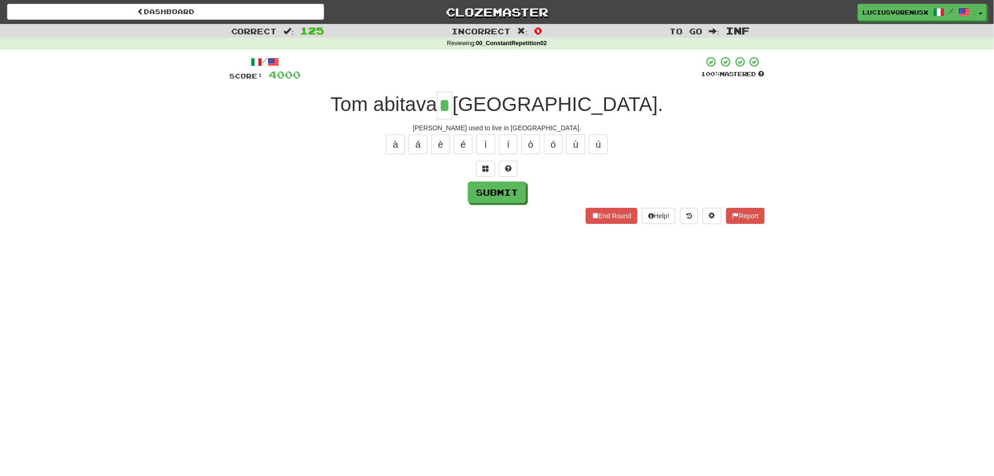
type input "*"
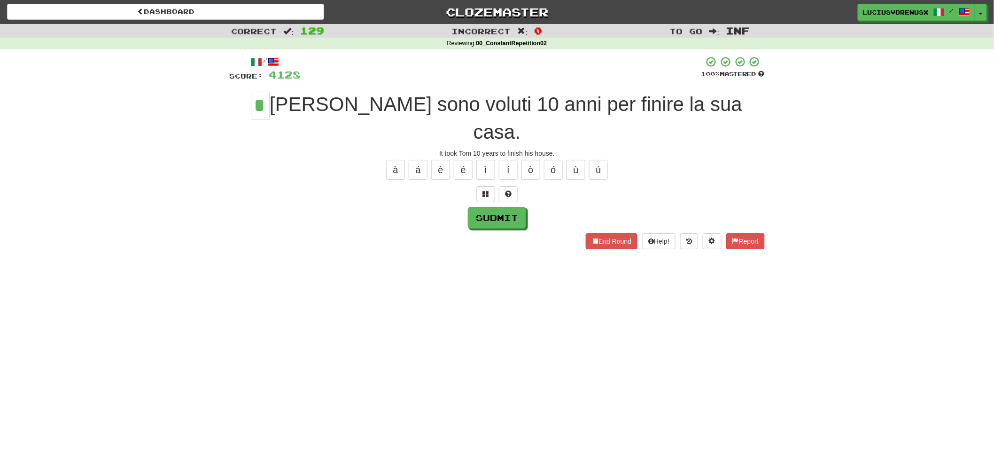
type input "*"
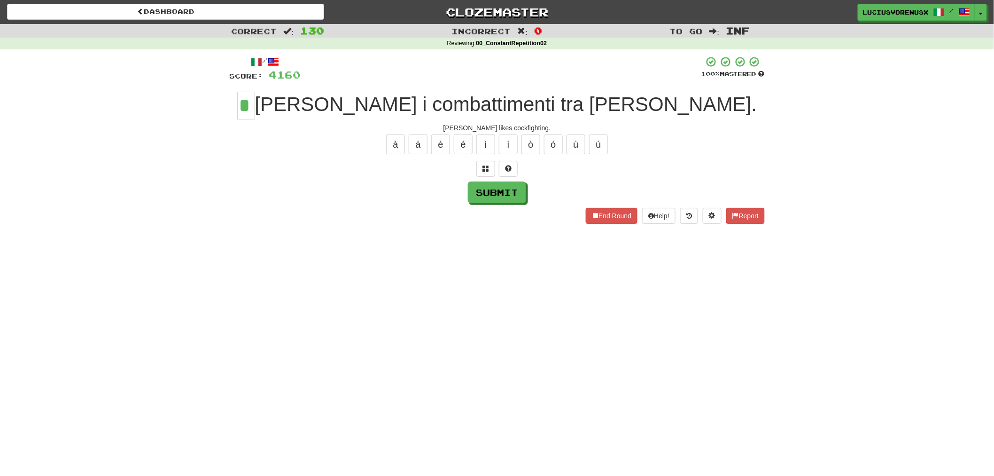
type input "*"
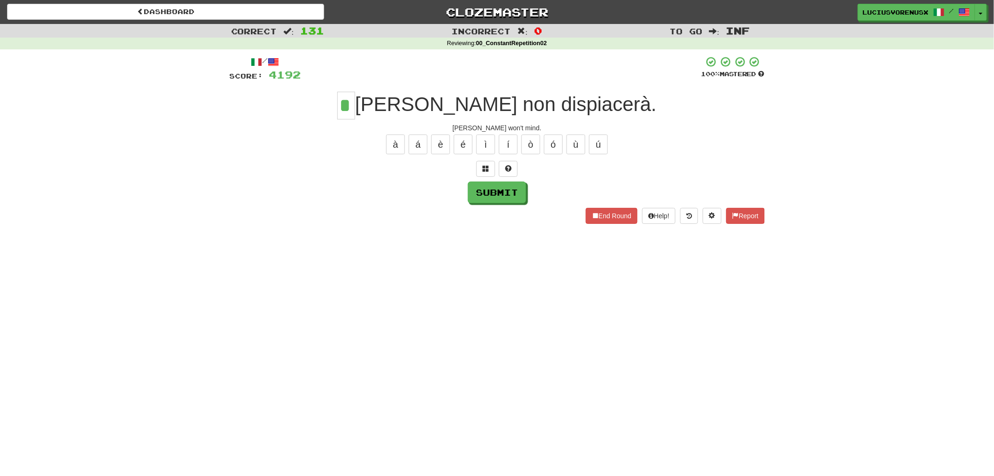
type input "*"
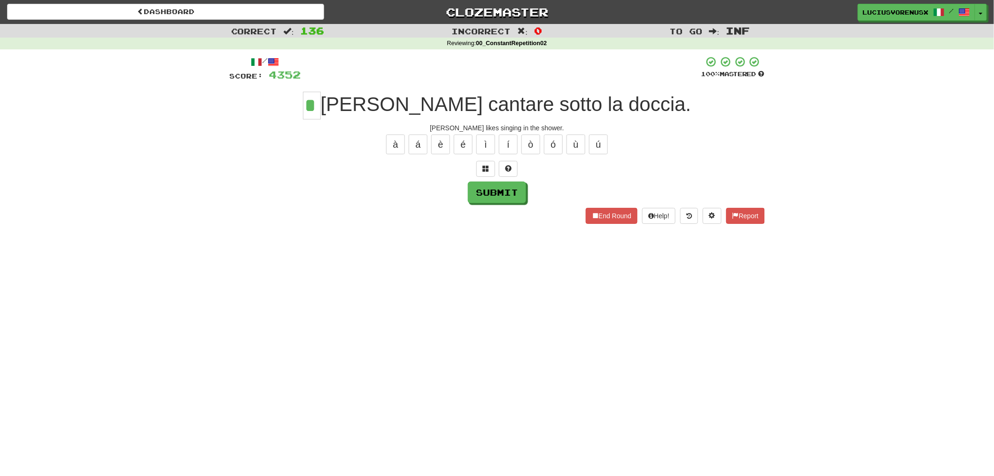
type input "*"
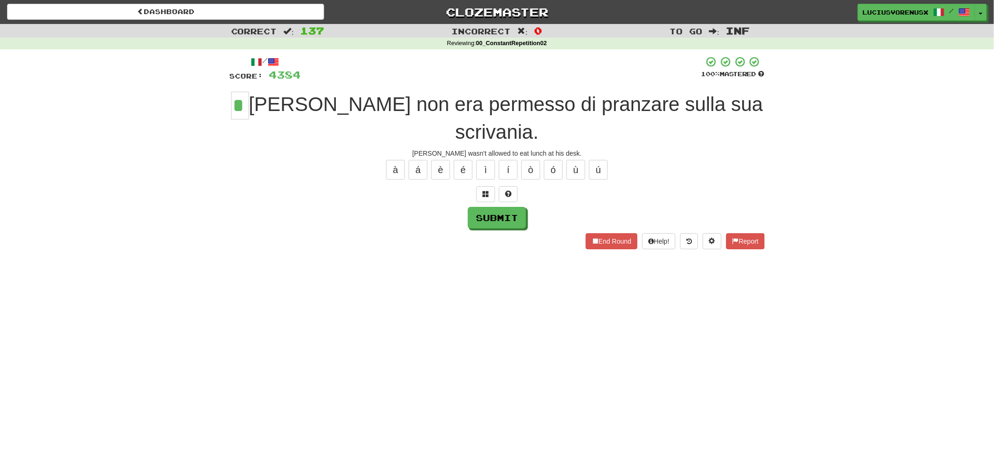
type input "*"
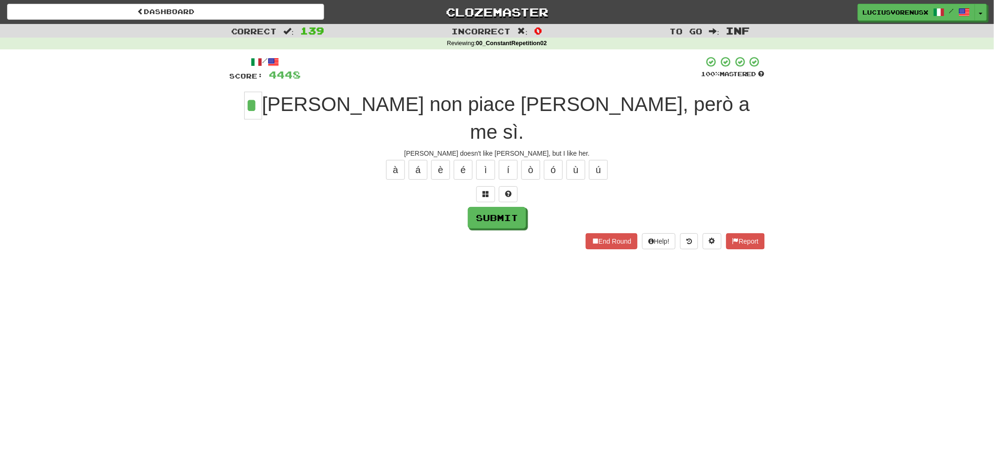
type input "*"
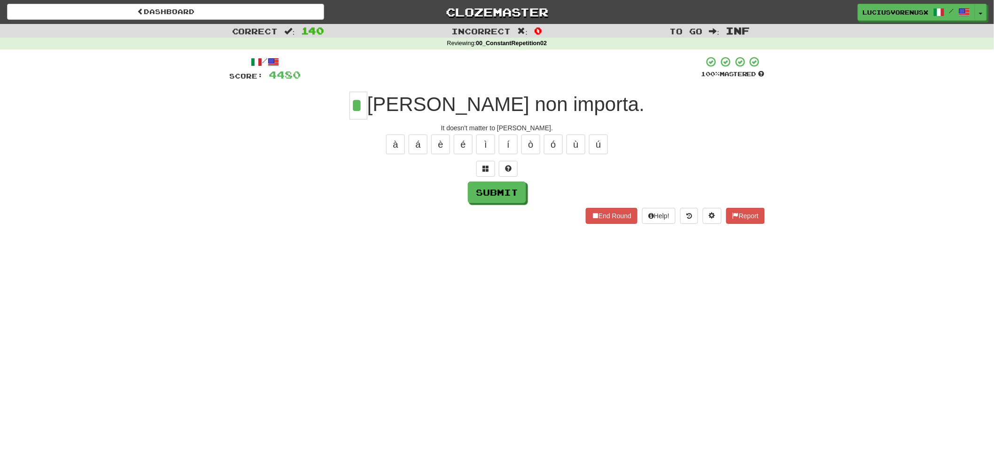
type input "*"
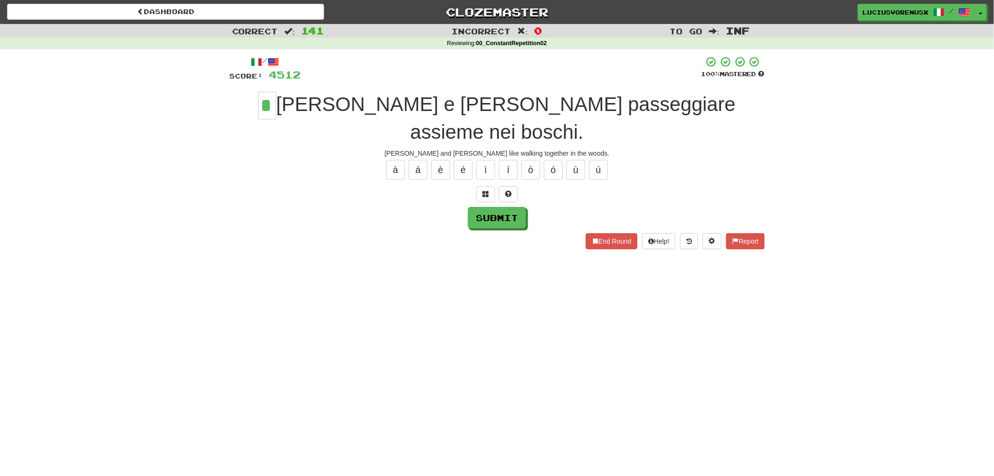
type input "*"
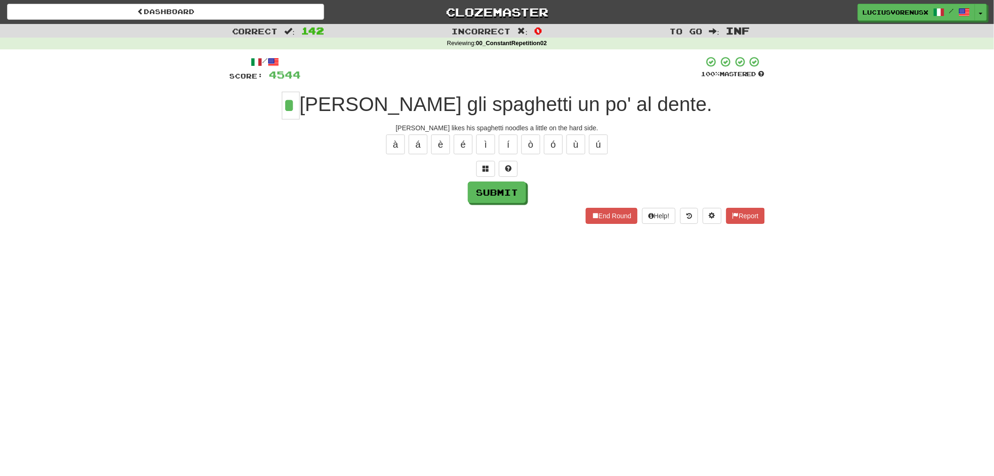
type input "*"
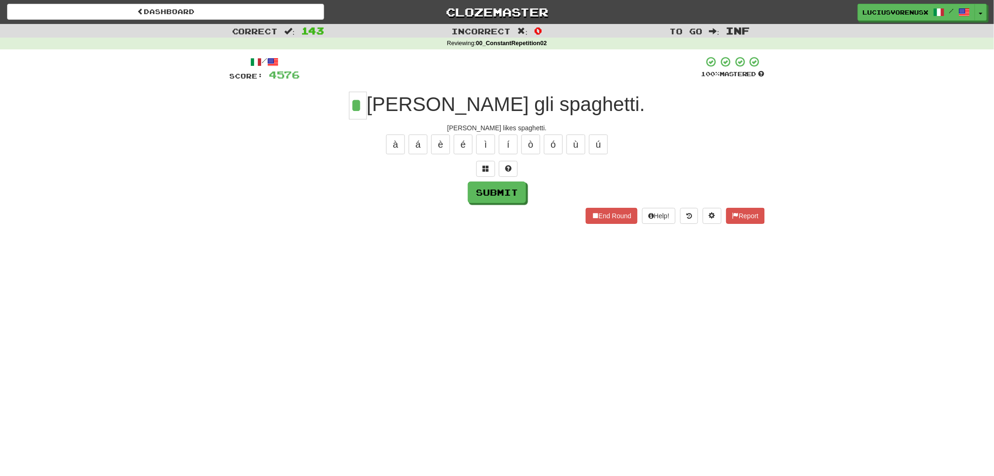
type input "*"
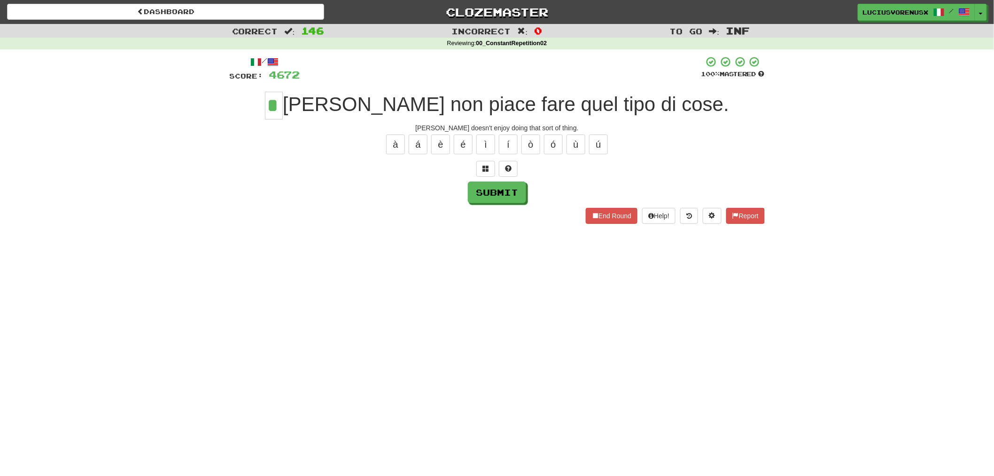
type input "*"
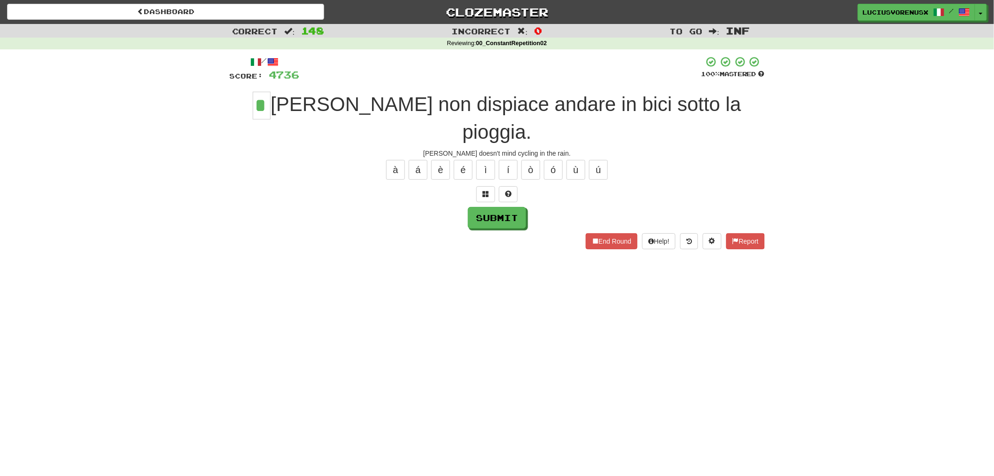
type input "*"
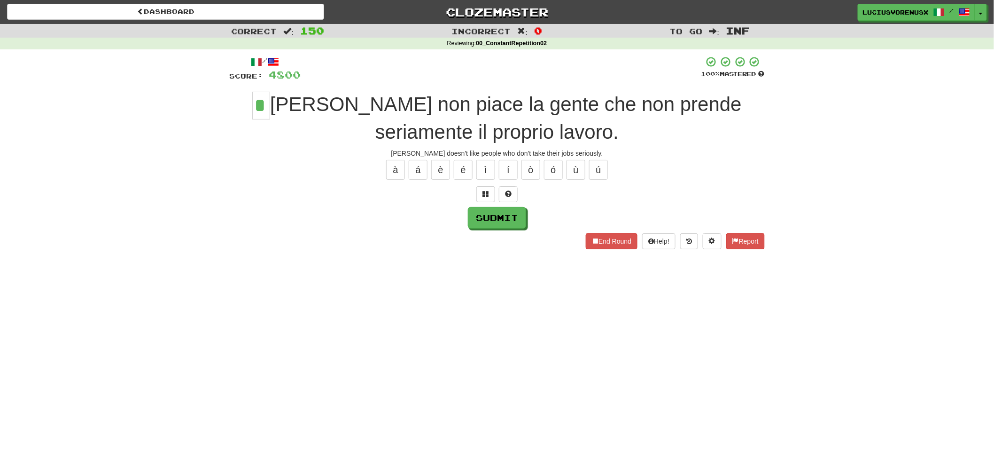
type input "*"
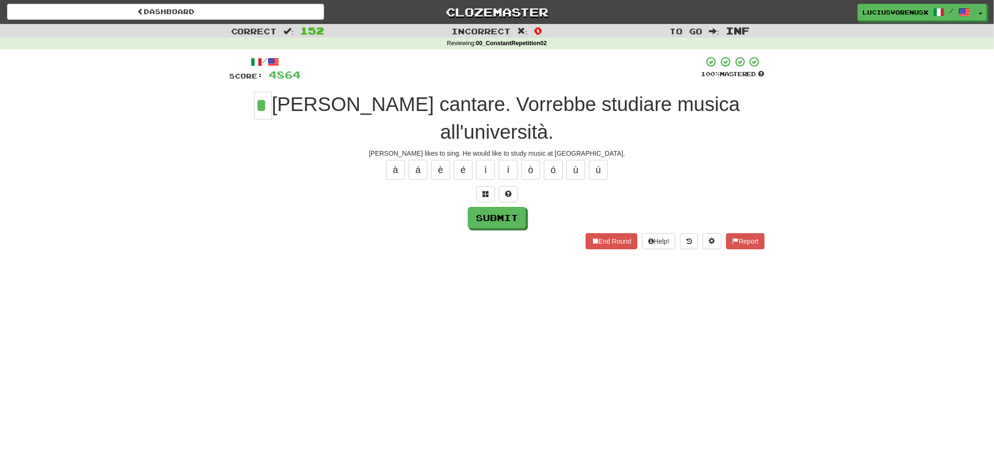
type input "*"
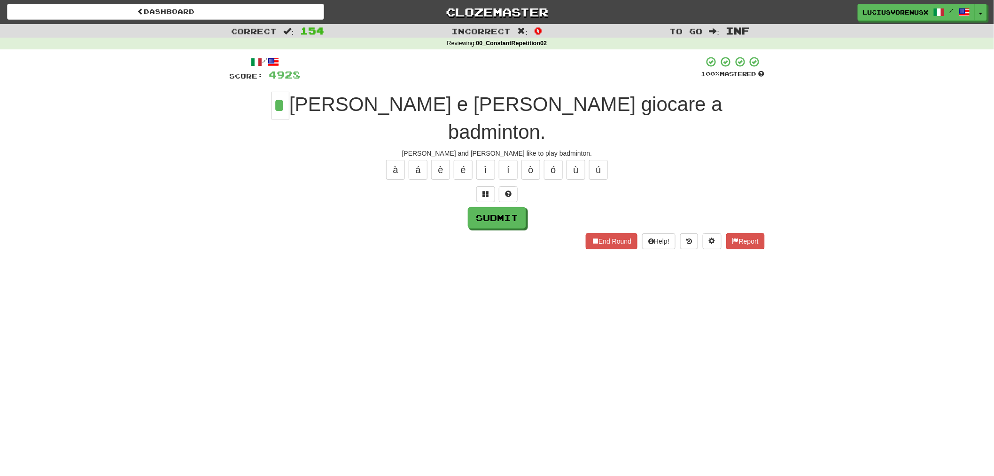
type input "*"
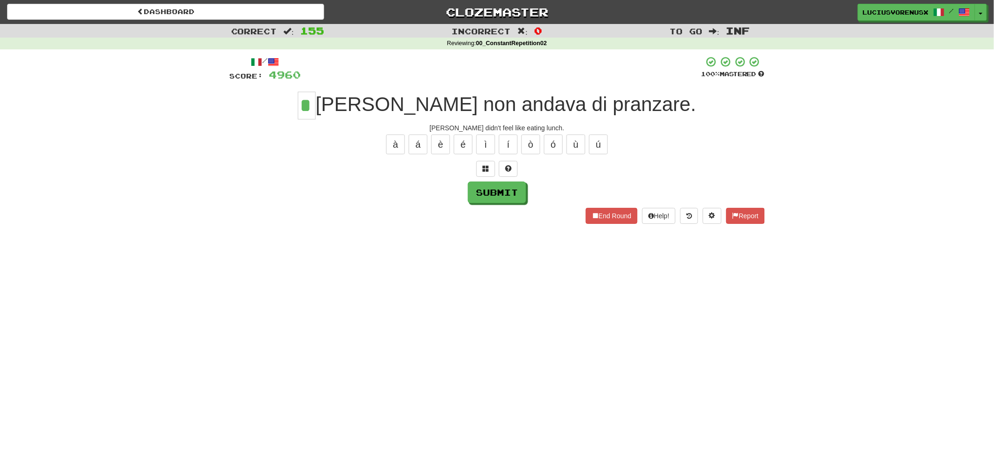
type input "*"
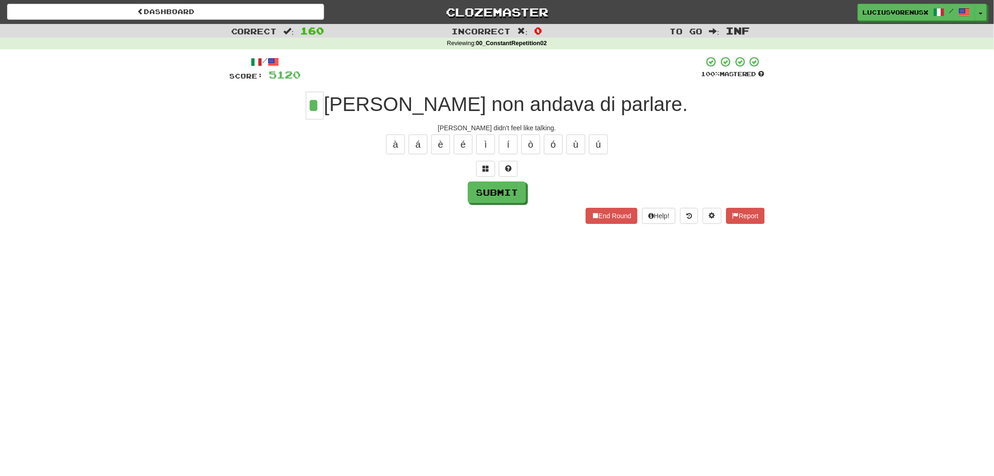
type input "*"
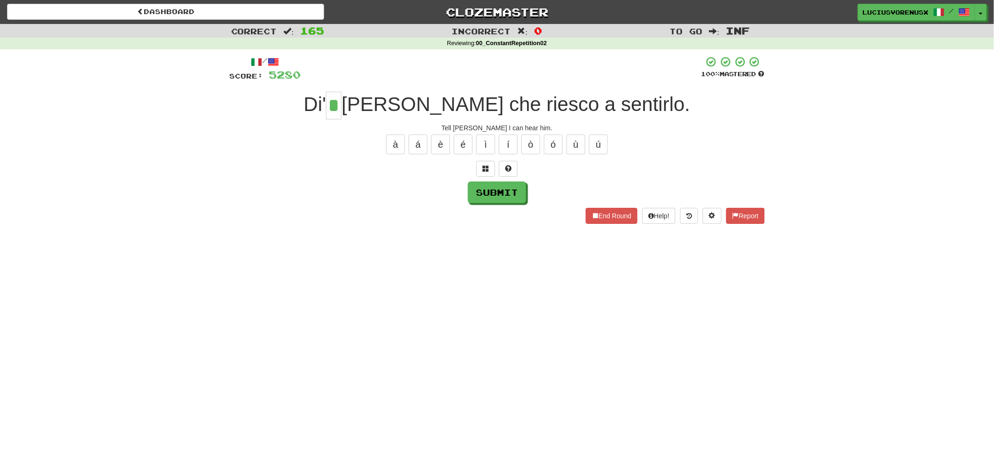
type input "*"
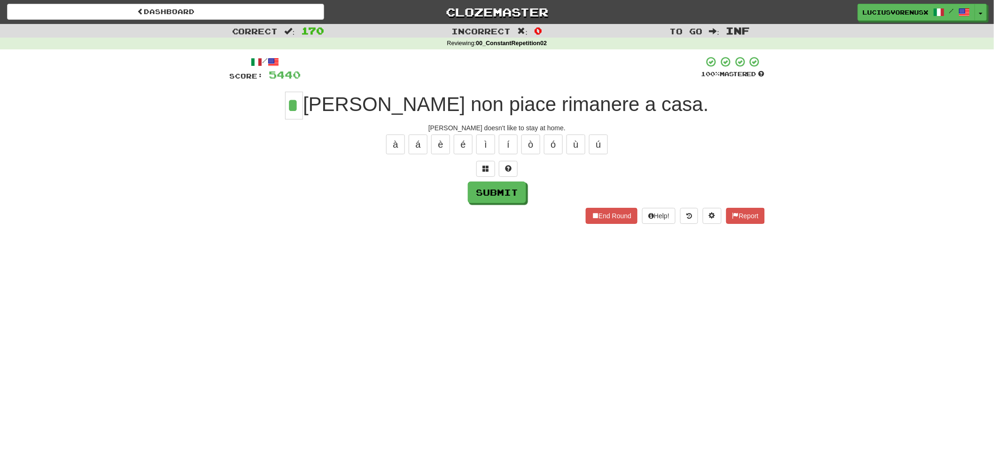
type input "*"
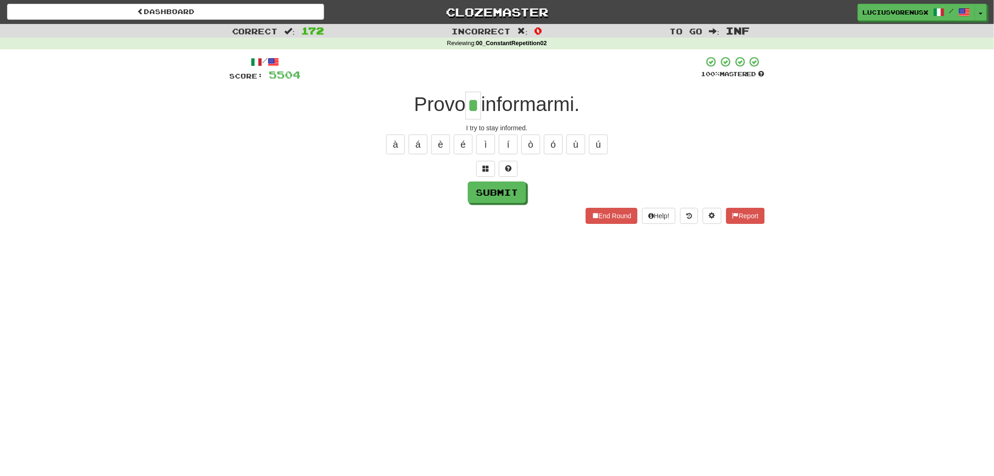
type input "*"
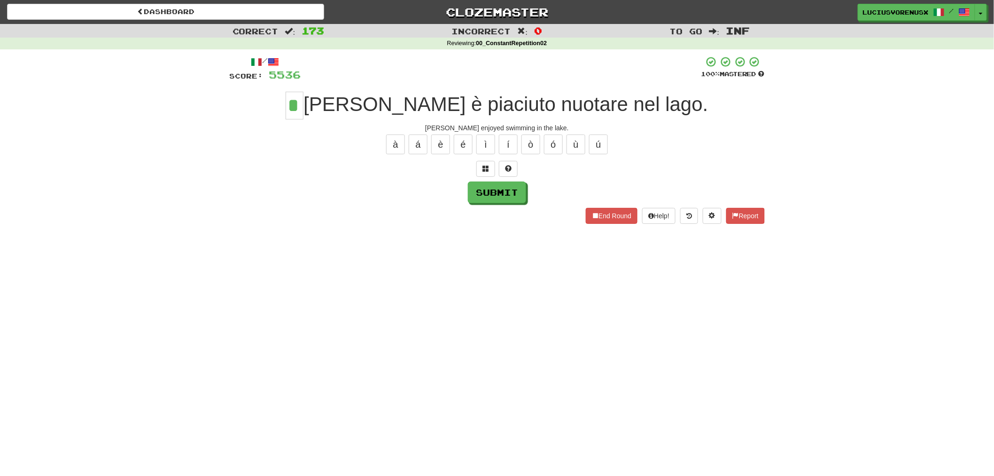
type input "*"
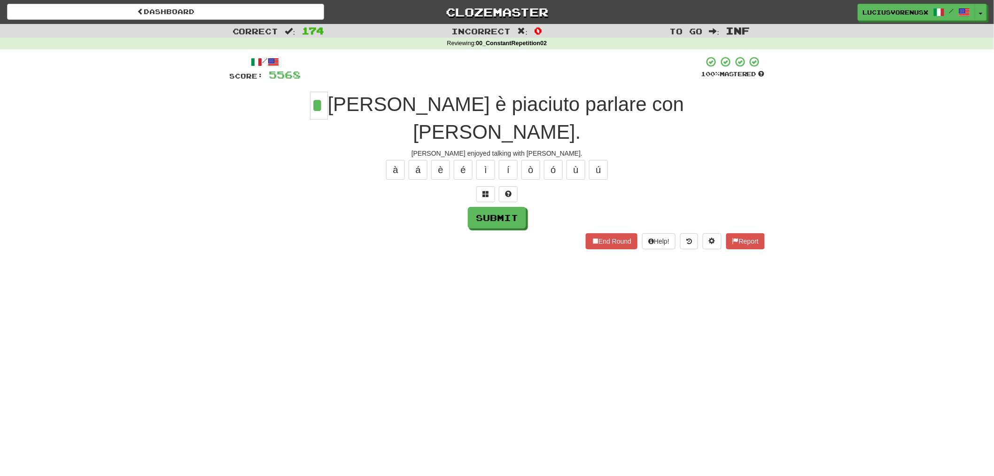
type input "*"
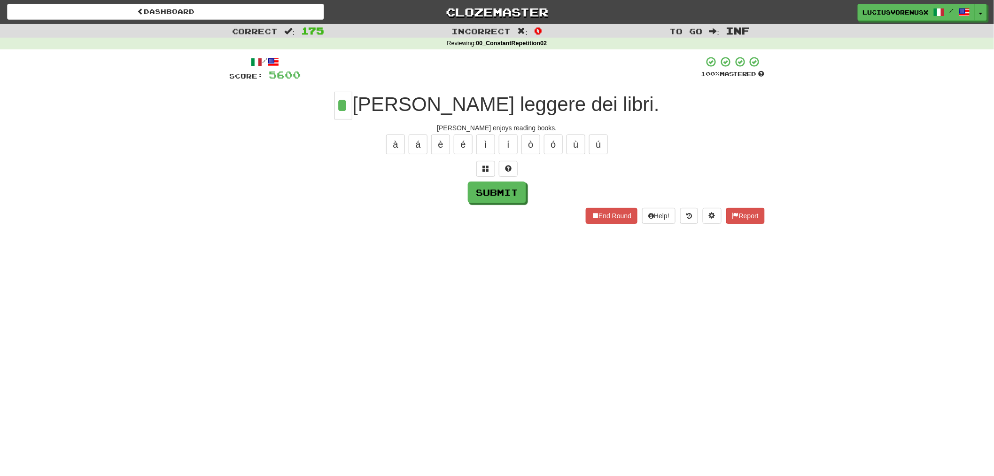
type input "*"
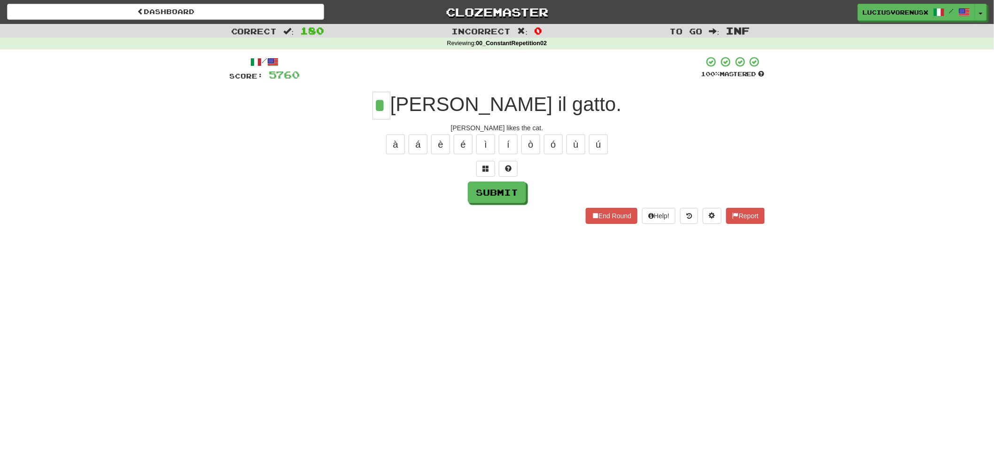
type input "*"
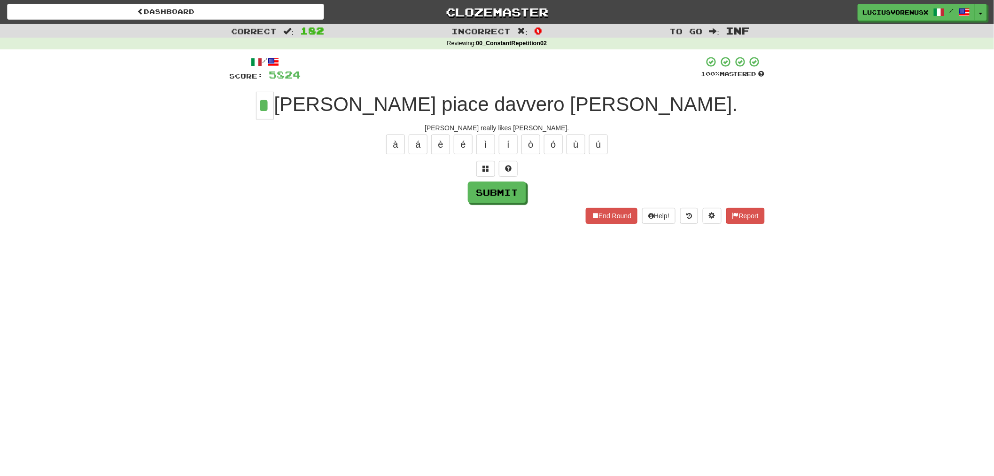
type input "*"
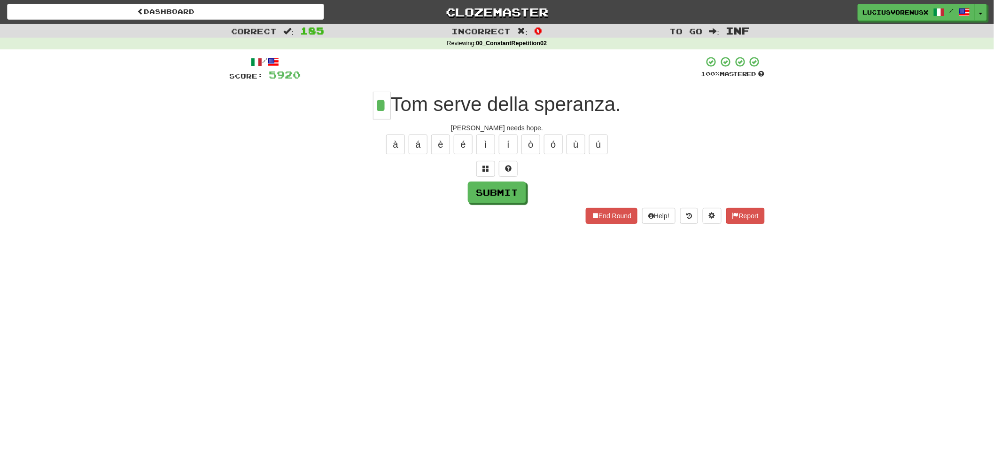
type input "*"
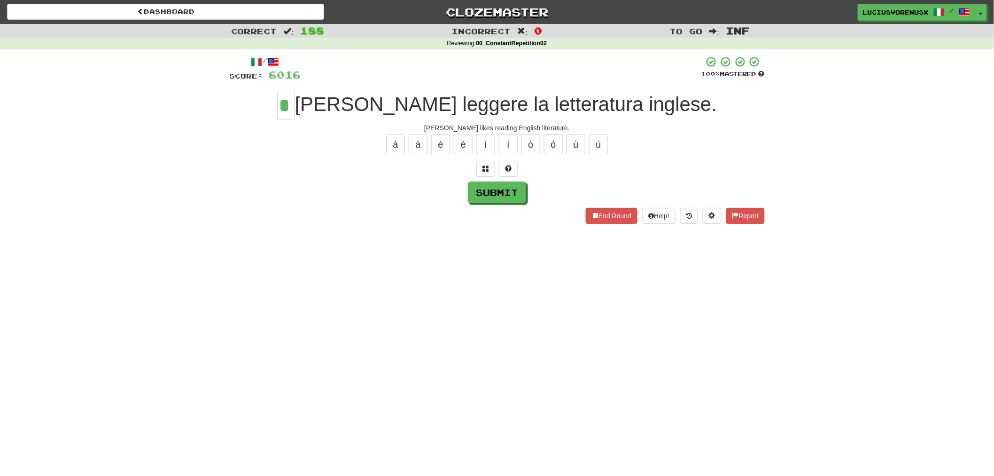
type input "*"
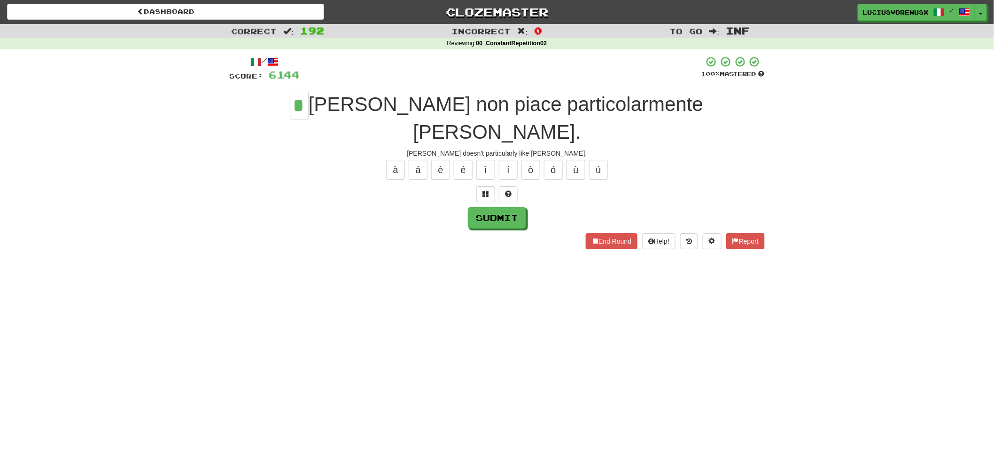
type input "*"
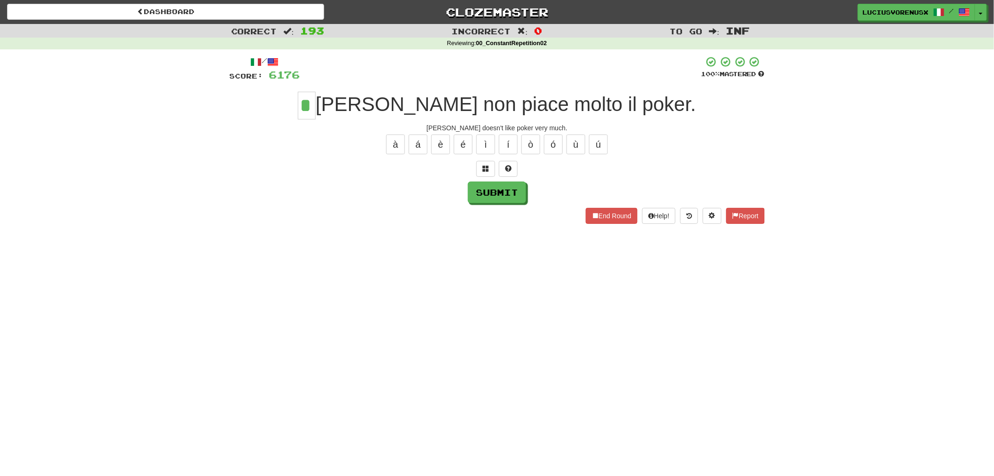
type input "*"
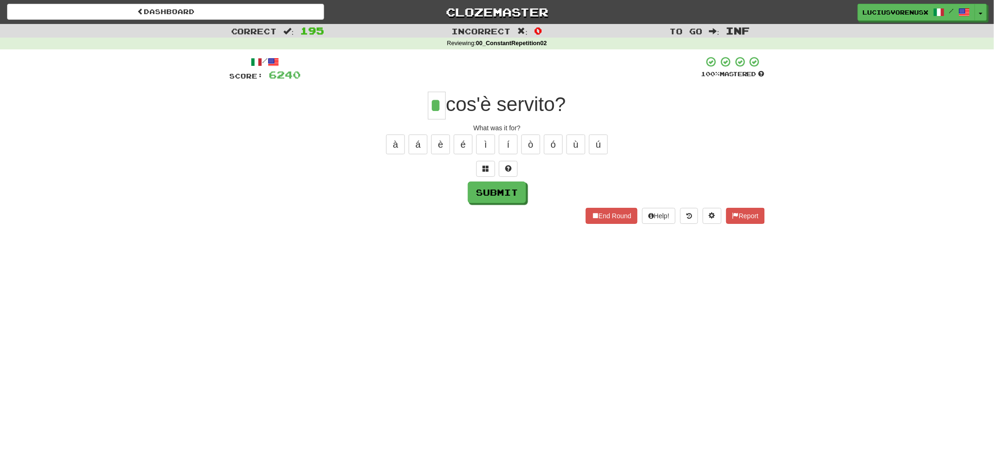
type input "*"
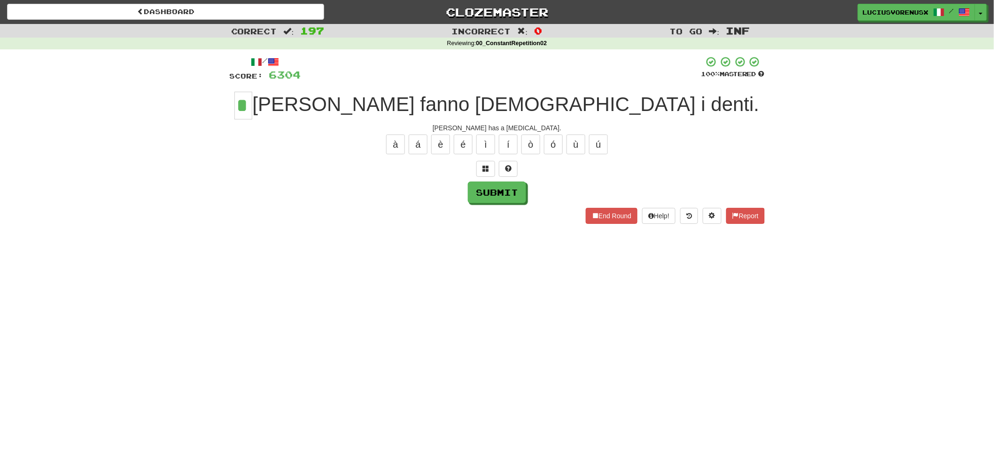
type input "*"
